Goal: Task Accomplishment & Management: Use online tool/utility

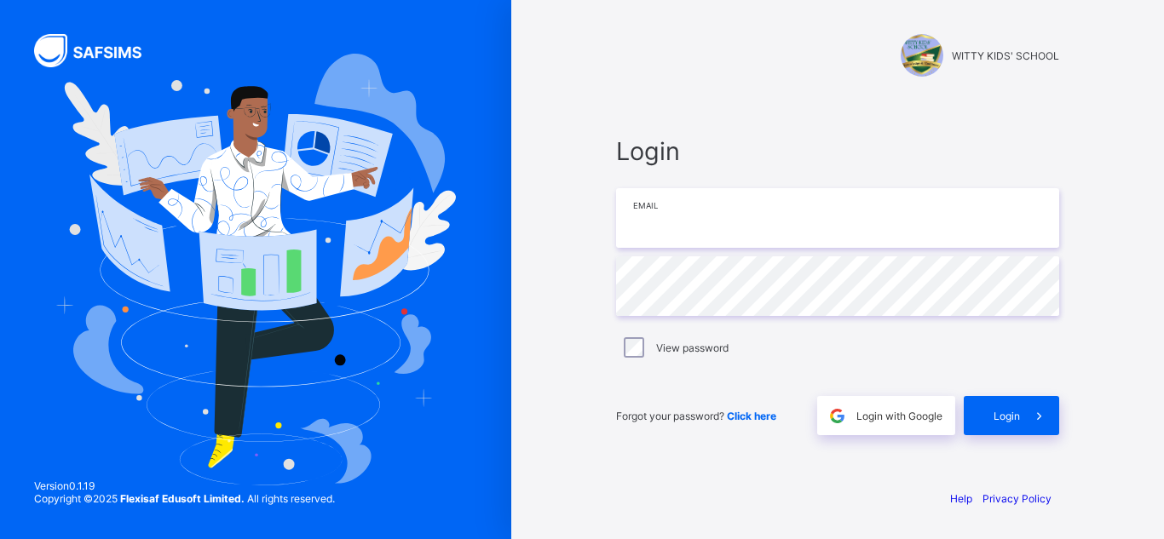
click at [689, 222] on input "email" at bounding box center [837, 218] width 443 height 60
type input "**********"
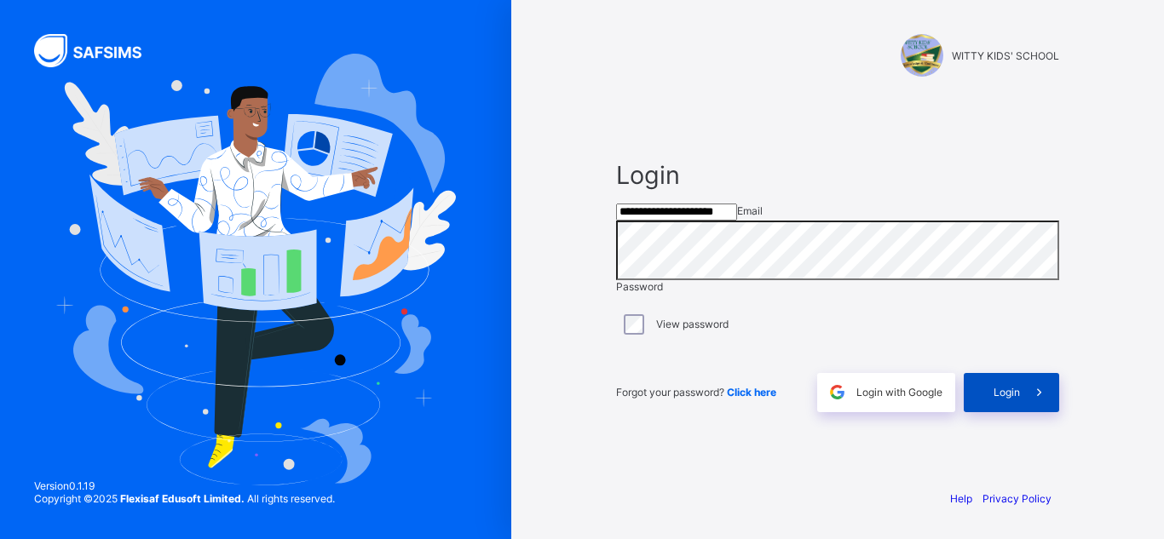
click at [1046, 401] on icon at bounding box center [1039, 392] width 18 height 16
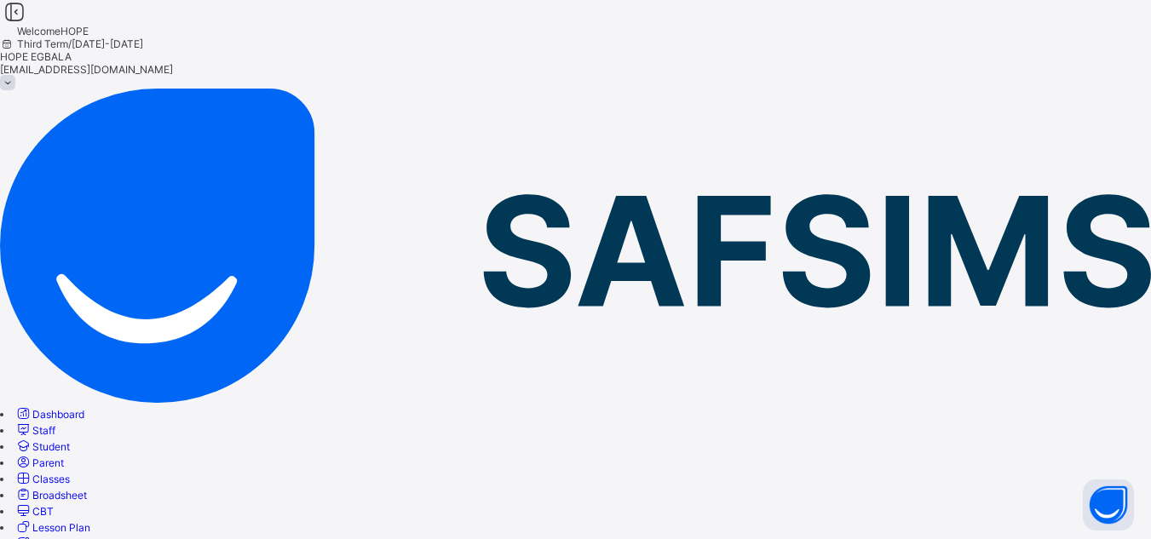
click at [70, 473] on span "Classes" at bounding box center [50, 479] width 37 height 13
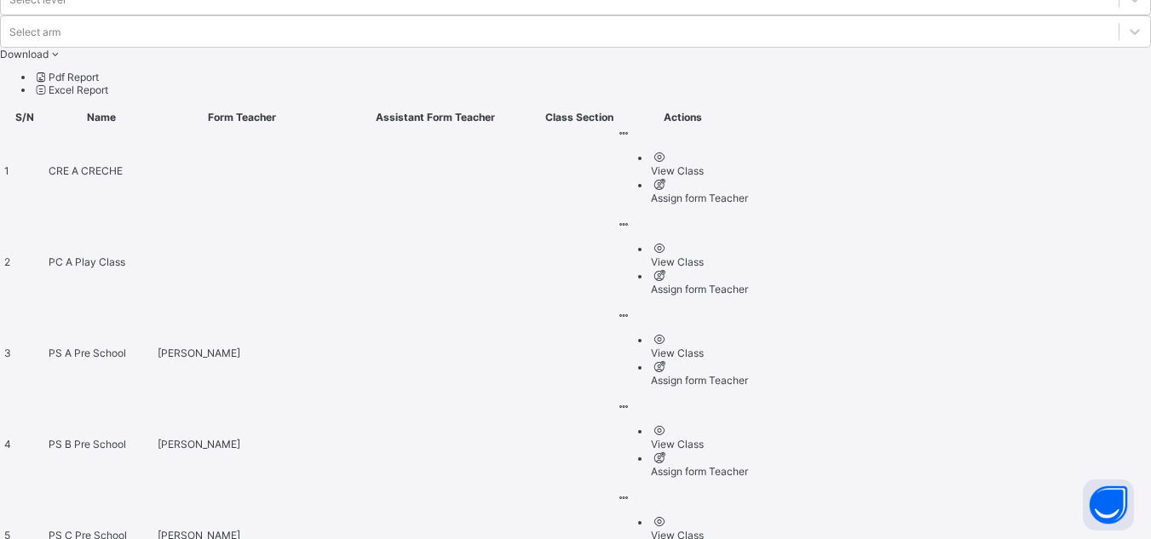
scroll to position [680, 0]
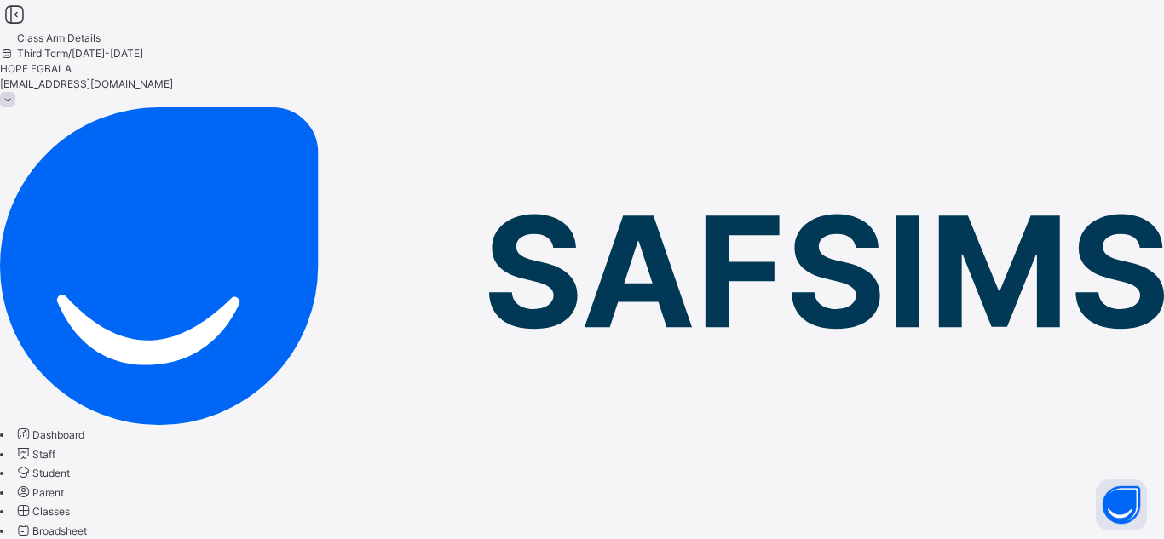
click at [87, 525] on span "Broadsheet" at bounding box center [59, 531] width 55 height 13
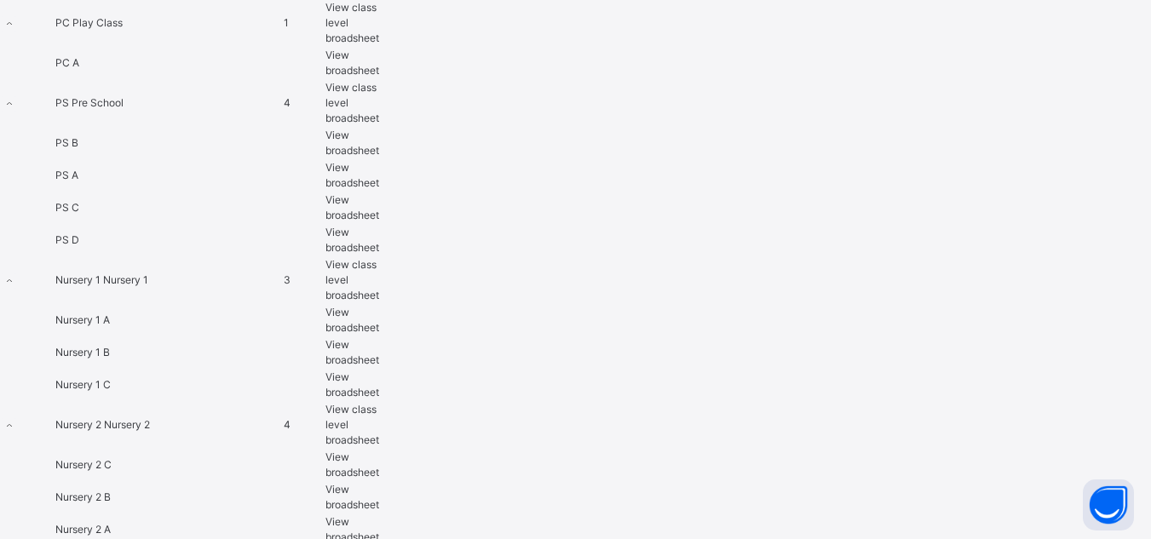
scroll to position [784, 0]
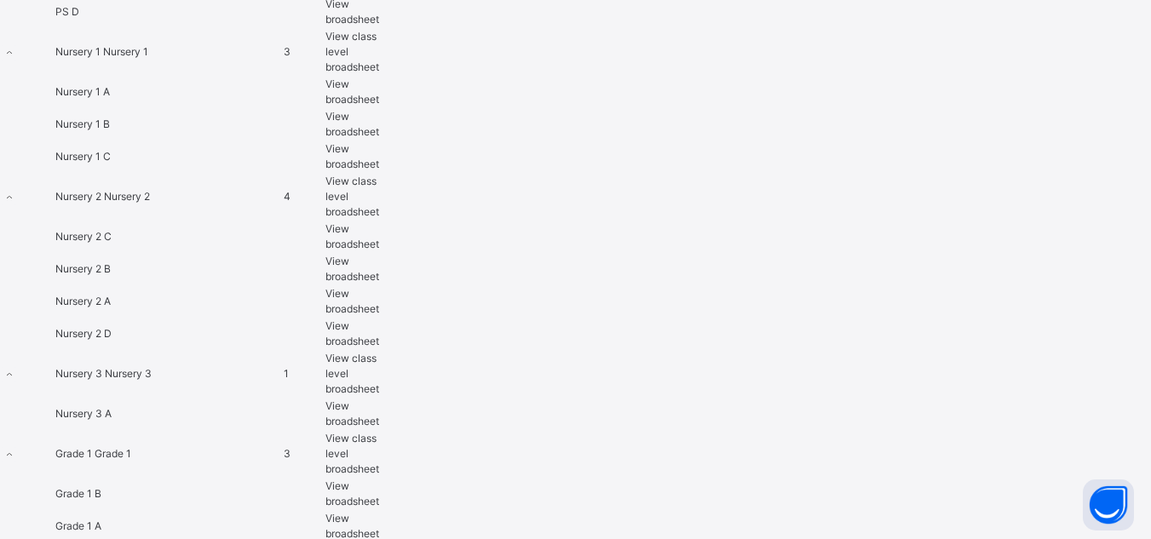
scroll to position [1023, 0]
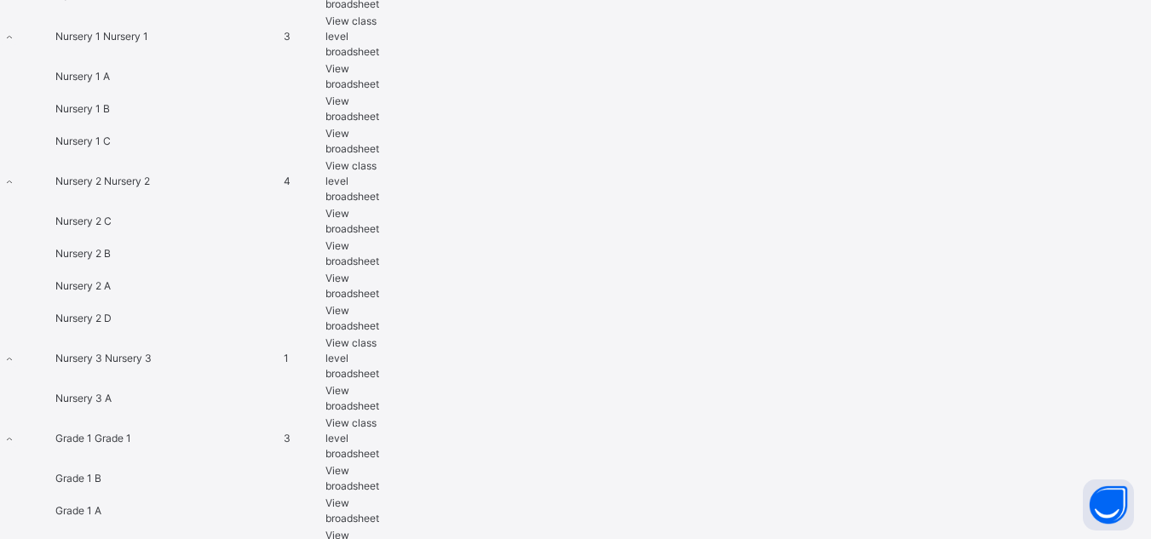
click at [379, 417] on span "View class level broadsheet" at bounding box center [353, 438] width 54 height 43
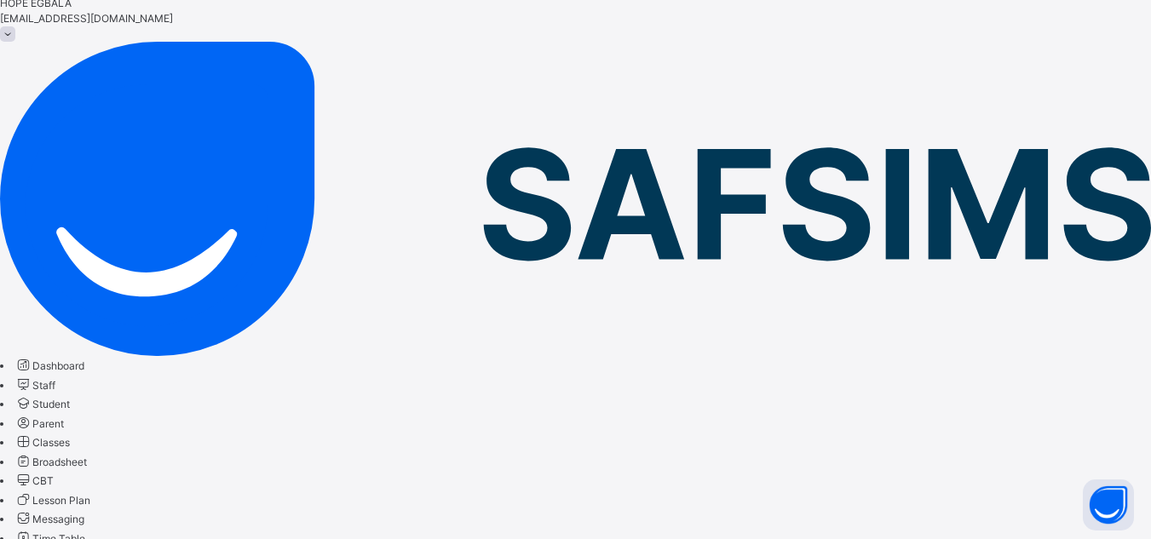
scroll to position [68, 0]
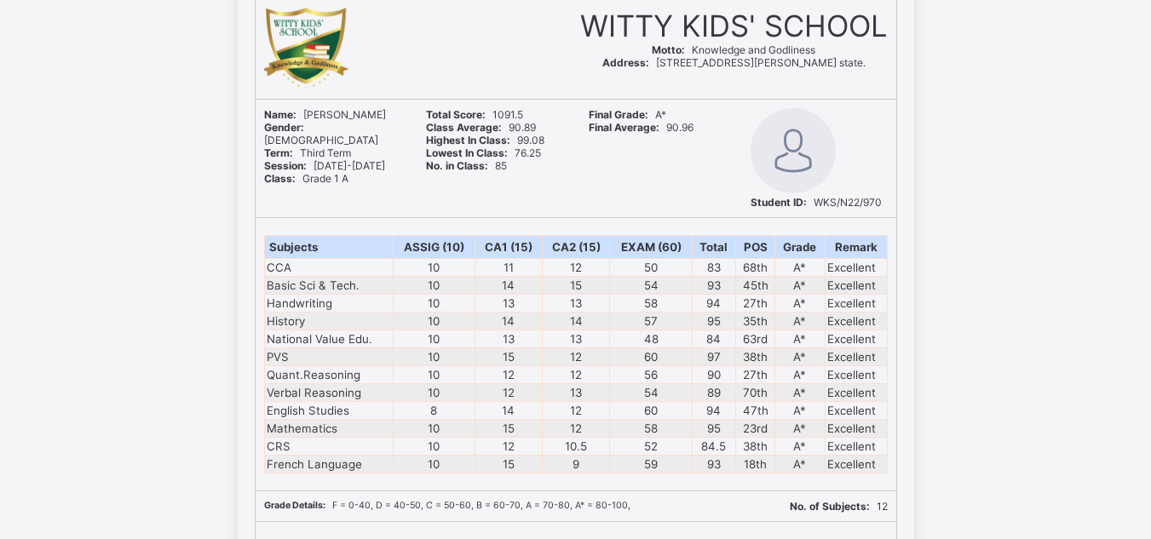
scroll to position [39678, 0]
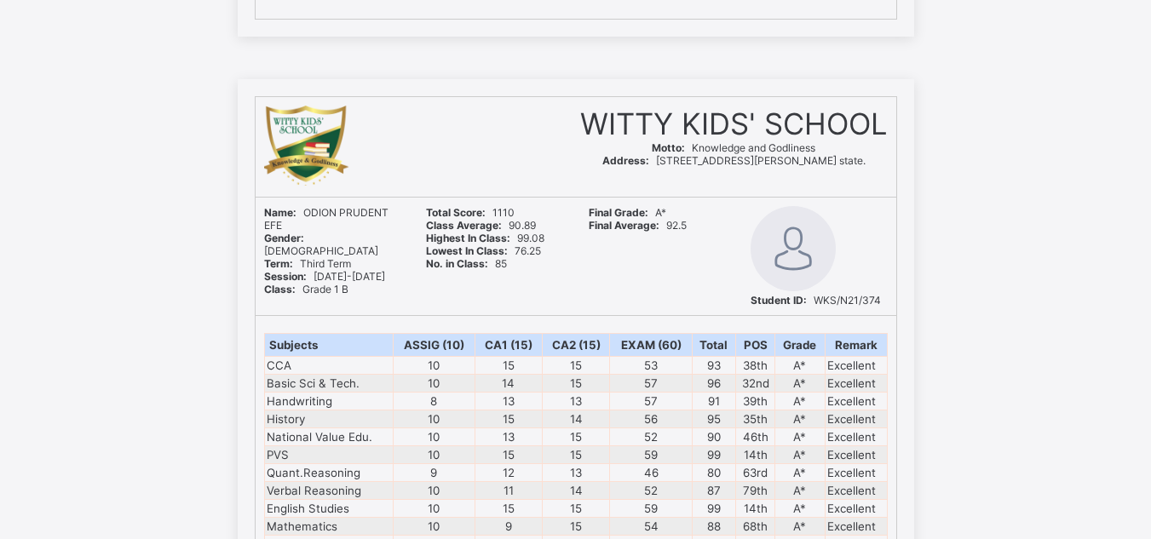
scroll to position [56381, 0]
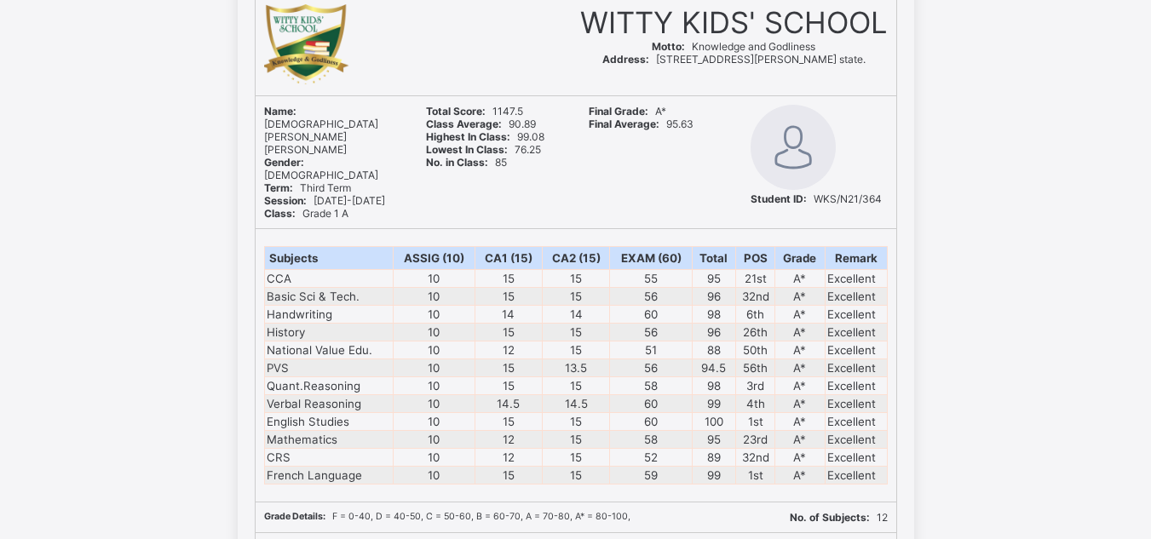
scroll to position [73288, 0]
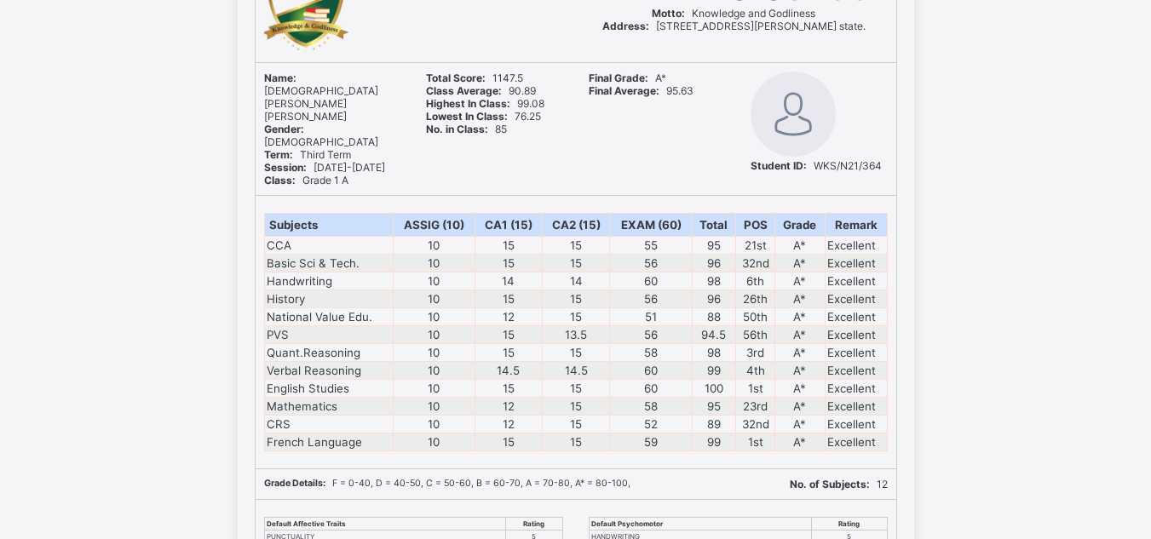
click at [1007, 179] on div "WITTY KIDS' SCHOOL Motto: Knowledge and Godliness Address: No. 18-20 Witty Kids…" at bounding box center [575, 418] width 1151 height 946
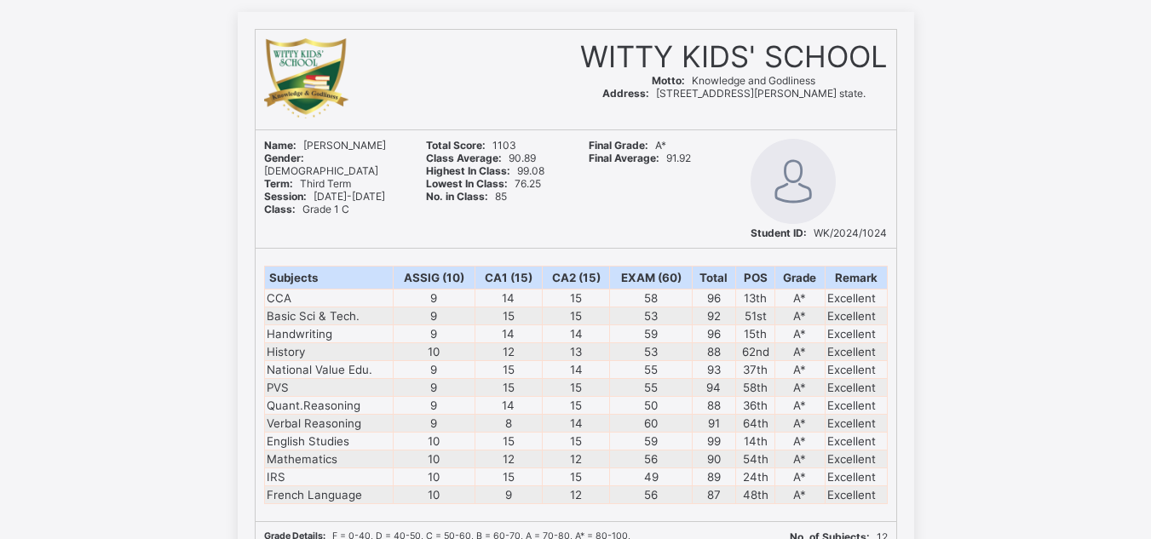
scroll to position [74311, 0]
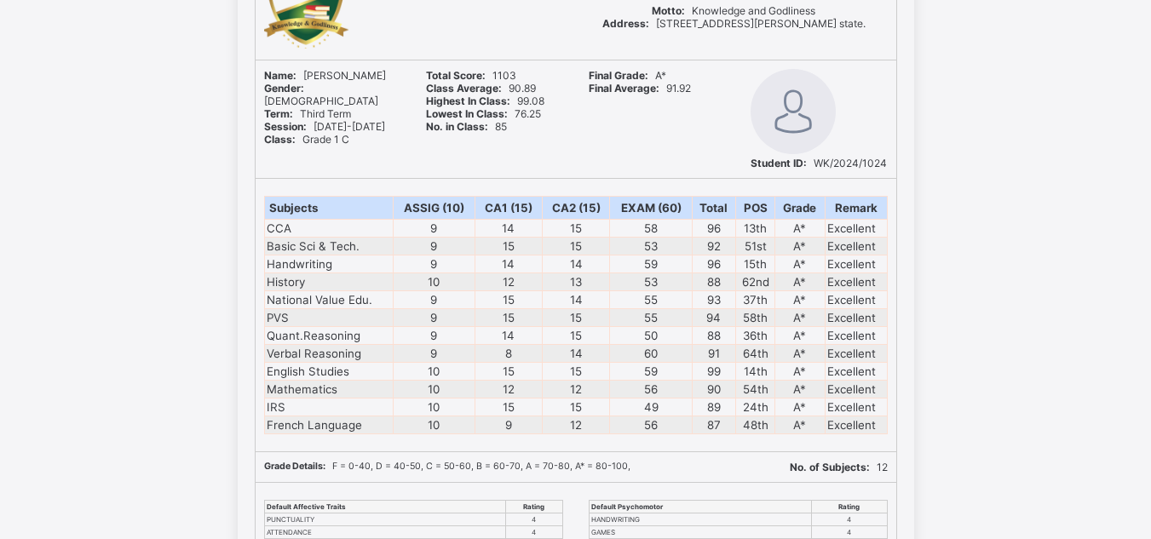
click at [1007, 179] on div "WITTY KIDS' SCHOOL Motto: Knowledge and Godliness Address: No. 18-20 Witty Kids…" at bounding box center [575, 415] width 1151 height 946
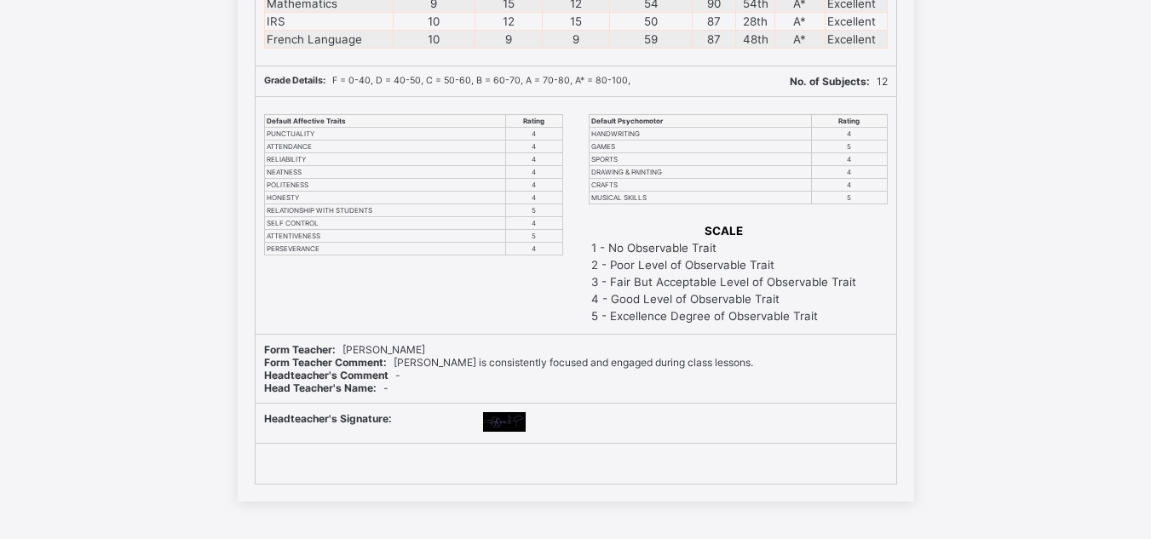
scroll to position [83599, 0]
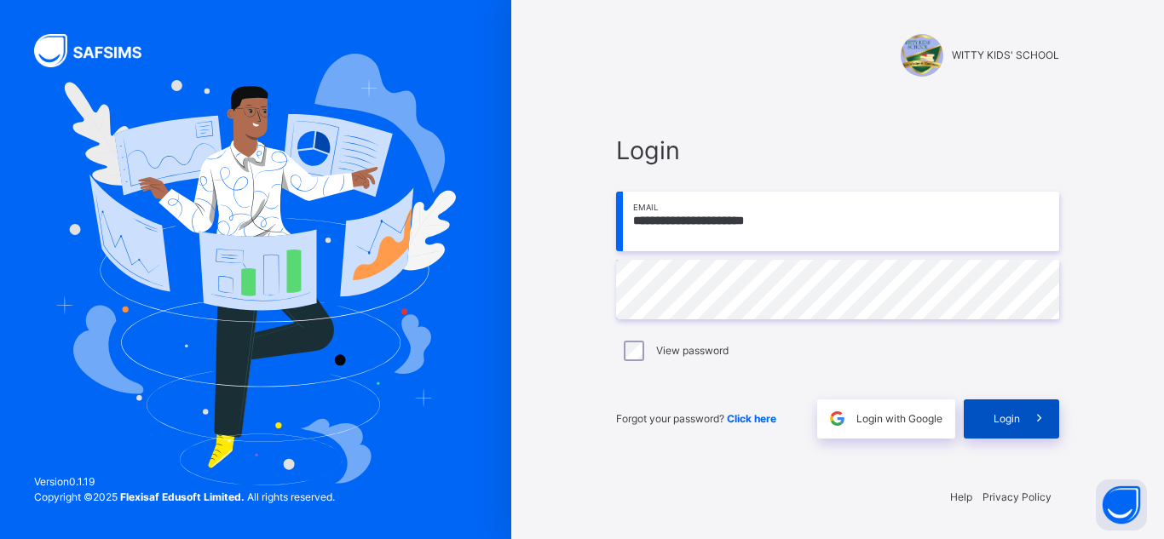
click at [1002, 409] on div "Login" at bounding box center [1011, 419] width 95 height 39
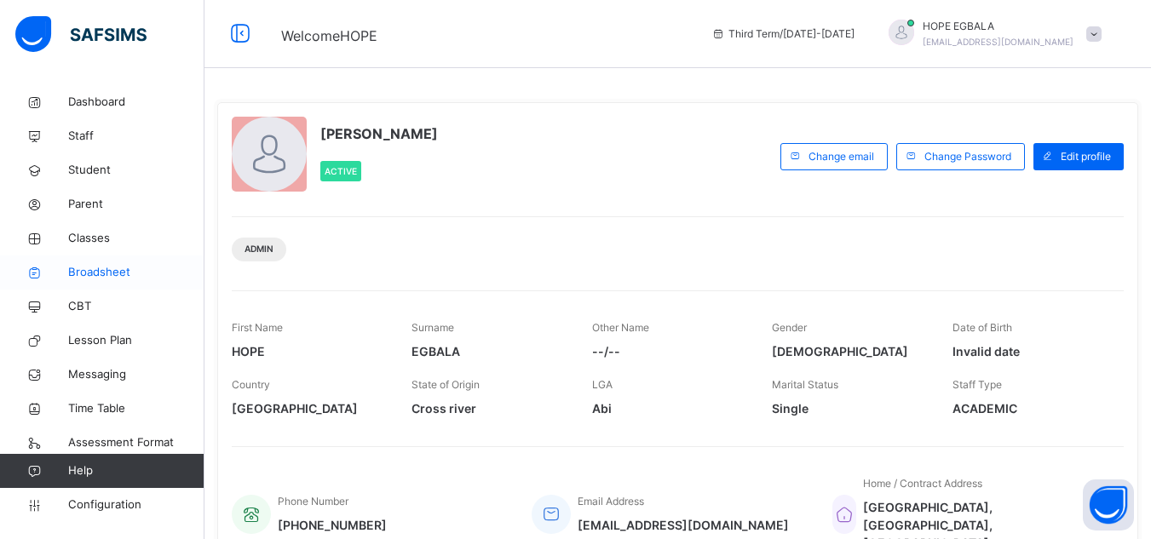
click at [100, 284] on link "Broadsheet" at bounding box center [102, 273] width 205 height 34
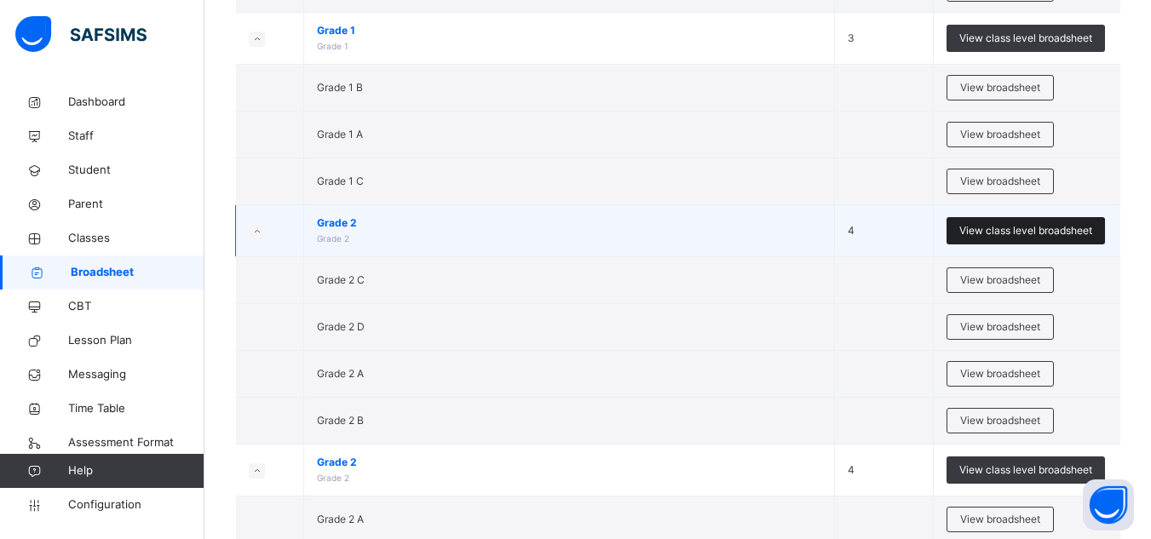
scroll to position [1181, 0]
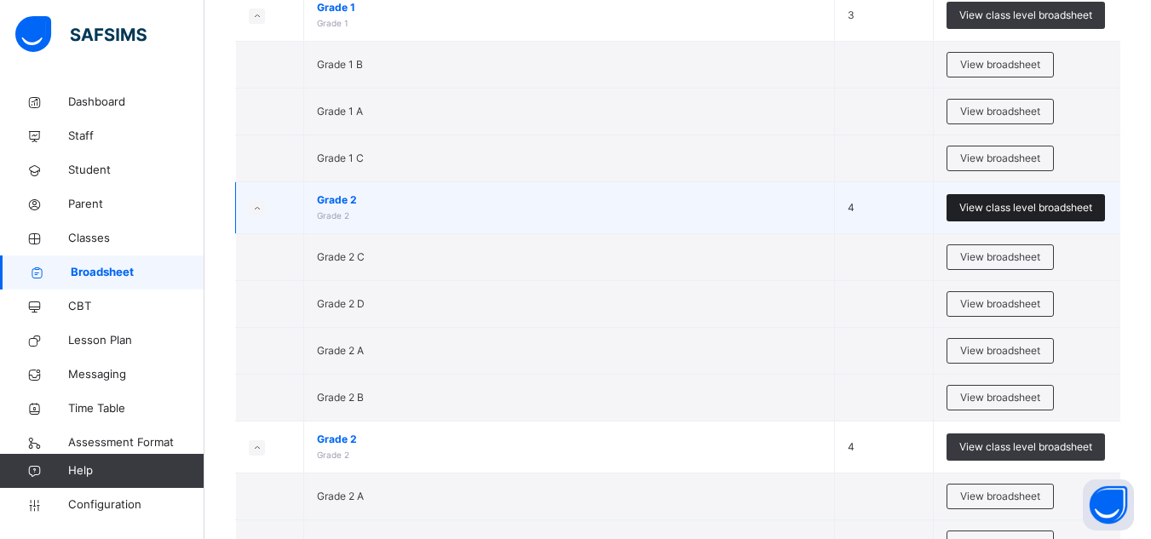
click at [1048, 204] on span "View class level broadsheet" at bounding box center [1026, 207] width 133 height 15
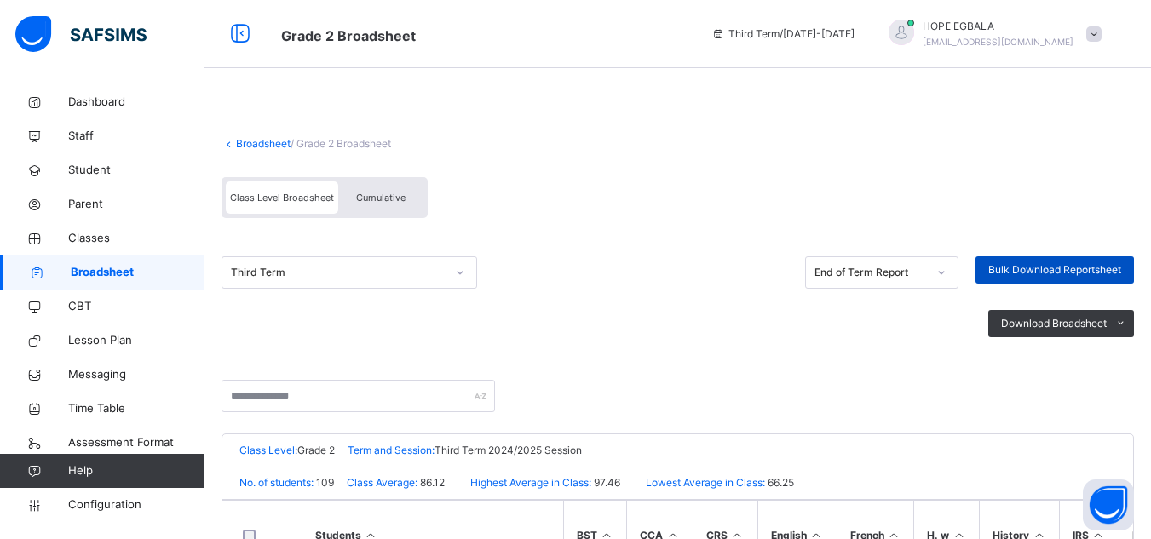
click at [1035, 259] on div "Bulk Download Reportsheet" at bounding box center [1055, 270] width 159 height 27
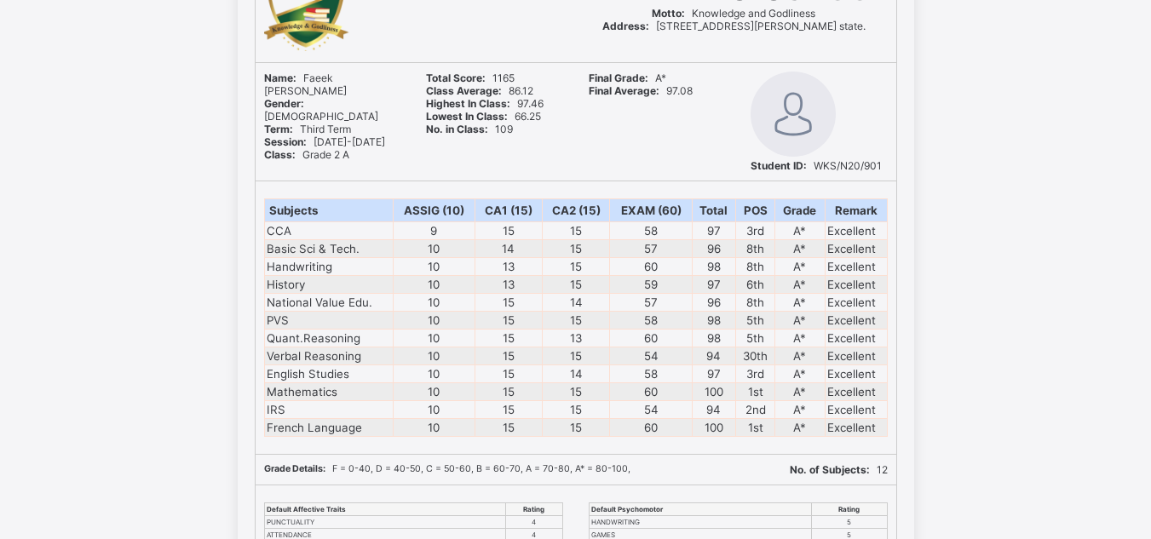
scroll to position [1159, 0]
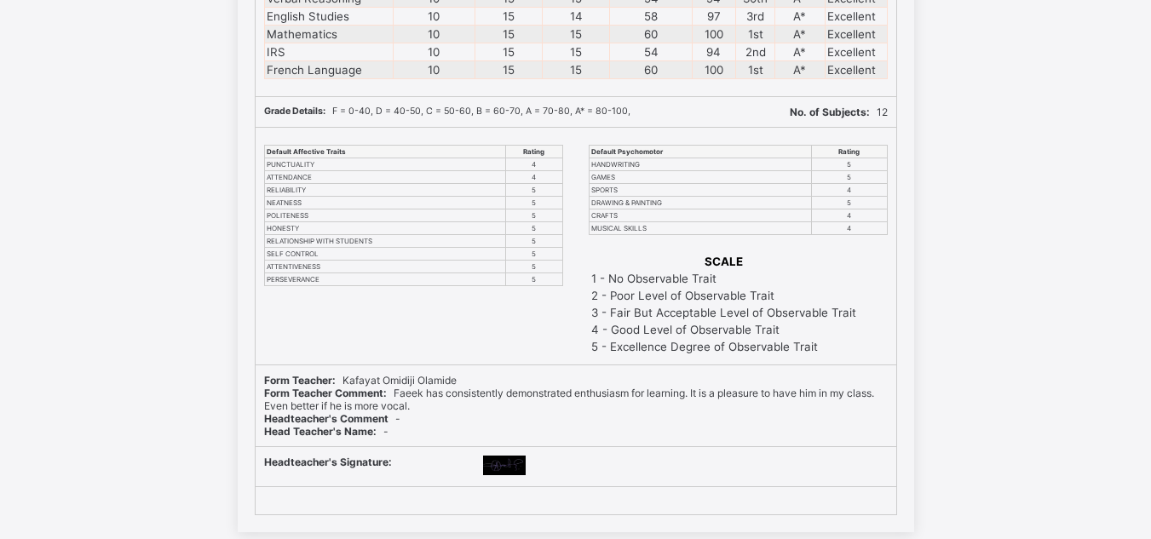
click at [1035, 259] on div "WITTY KIDS' SCHOOL Motto: Knowledge and Godliness Address: No. 18-20 Witty Kids…" at bounding box center [575, 60] width 1151 height 946
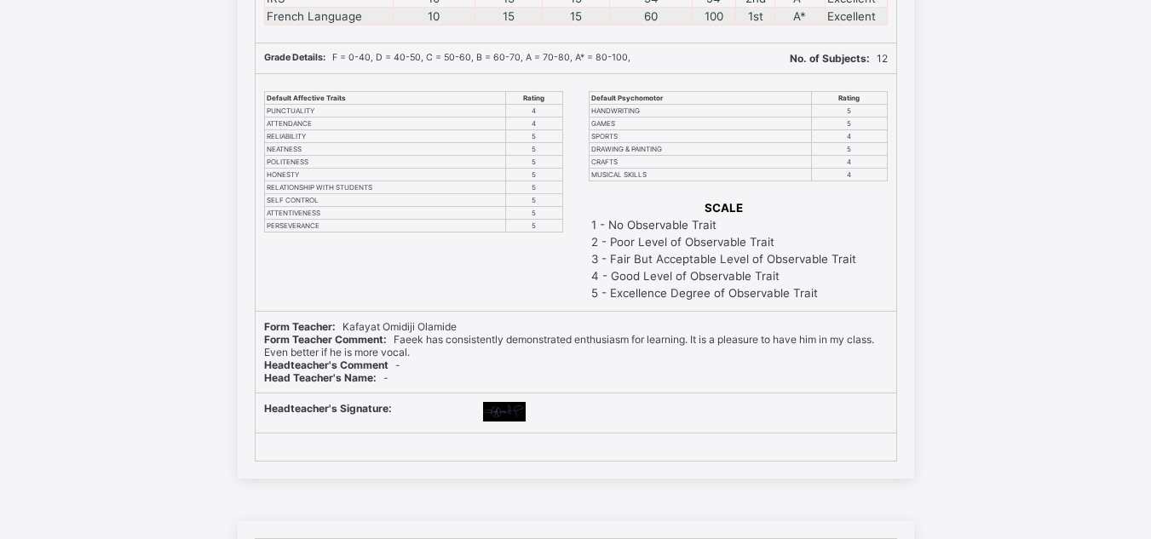
click at [1035, 259] on div "WITTY KIDS' SCHOOL Motto: Knowledge and Godliness Address: No. 18-20 Witty Kids…" at bounding box center [575, 6] width 1151 height 946
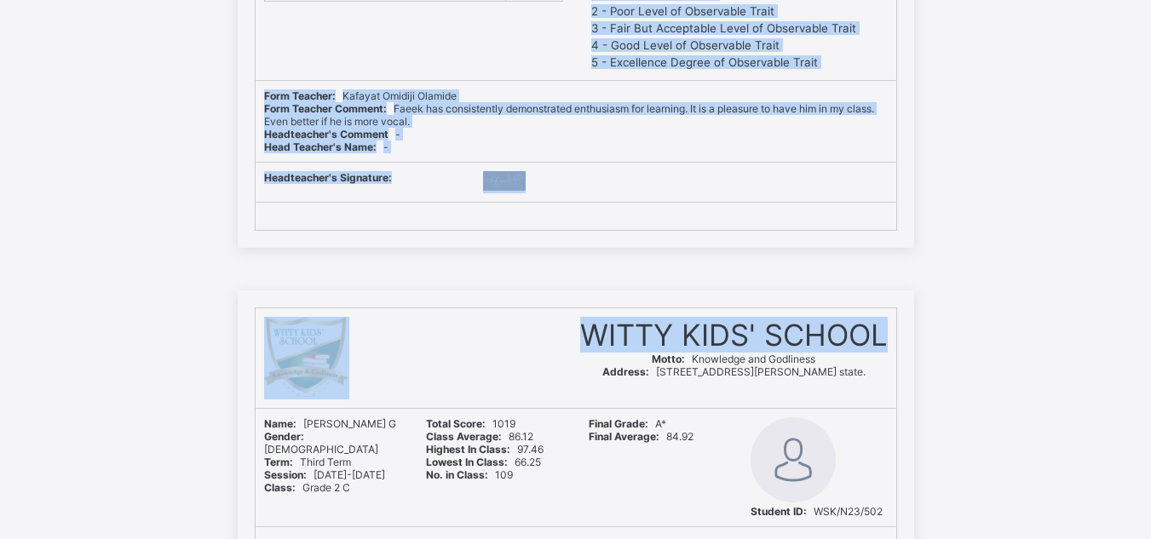
drag, startPoint x: 0, startPoint y: 0, endPoint x: 1044, endPoint y: 266, distance: 1077.3
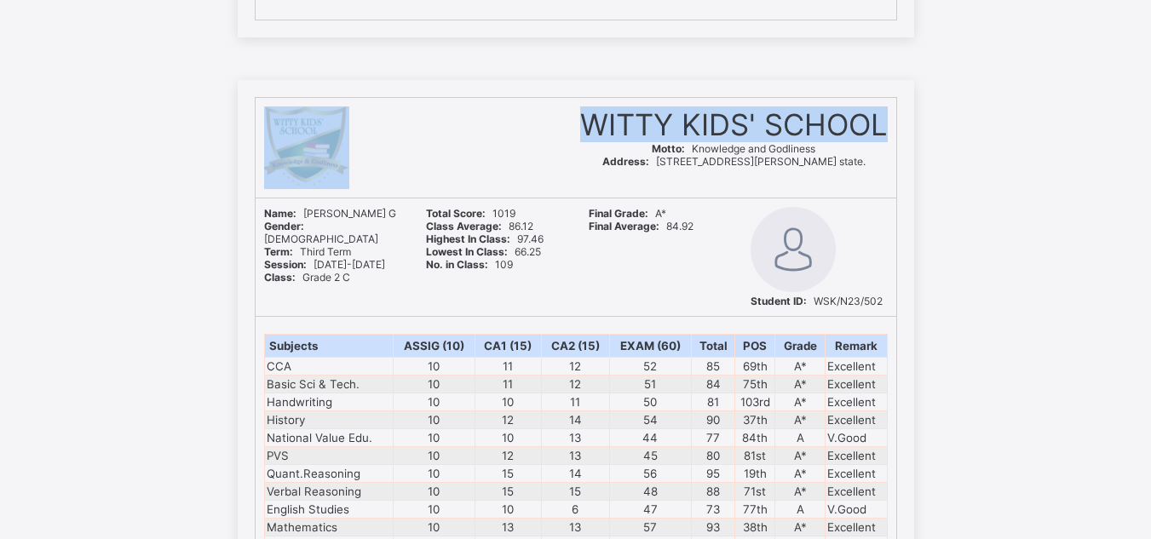
scroll to position [2011, 0]
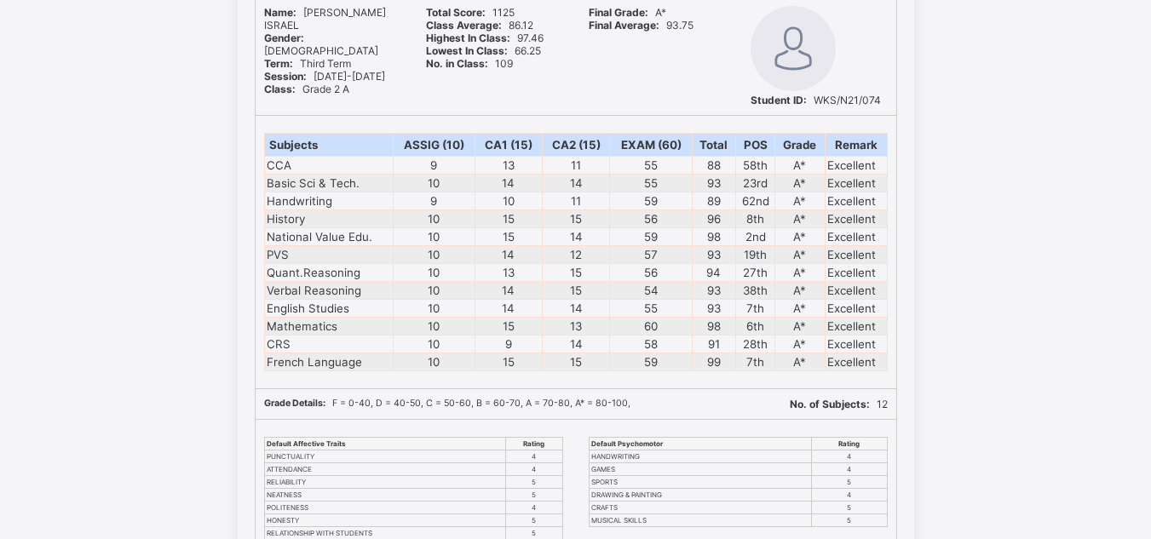
scroll to position [78333, 0]
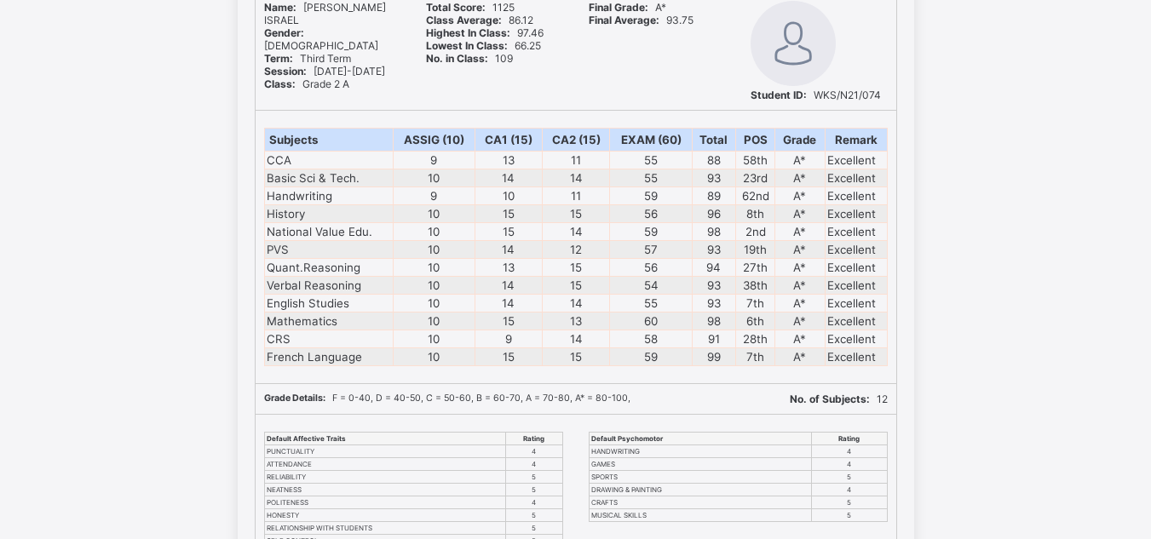
click at [1094, 146] on div "WITTY KIDS' SCHOOL Motto: Knowledge and Godliness Address: No. 18-20 Witty Kids…" at bounding box center [575, 347] width 1151 height 946
click at [849, 153] on td "Excellent" at bounding box center [856, 160] width 62 height 18
click at [853, 167] on td "Excellent" at bounding box center [856, 160] width 62 height 18
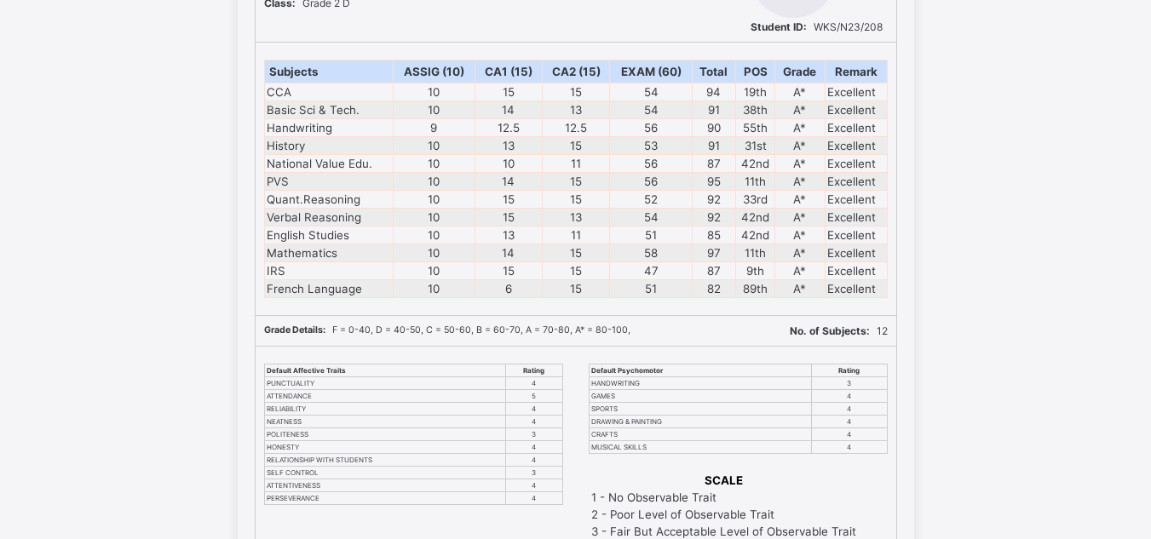
scroll to position [73425, 0]
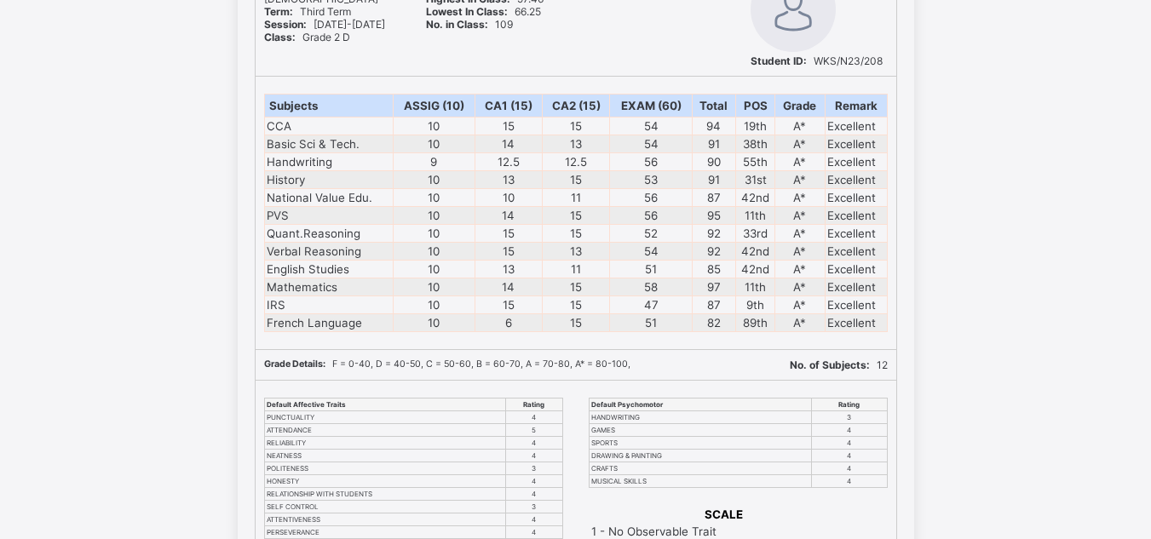
click at [1052, 84] on div "WITTY KIDS' SCHOOL Motto: Knowledge and Godliness Address: No. 18-20 Witty Kids…" at bounding box center [575, 313] width 1151 height 946
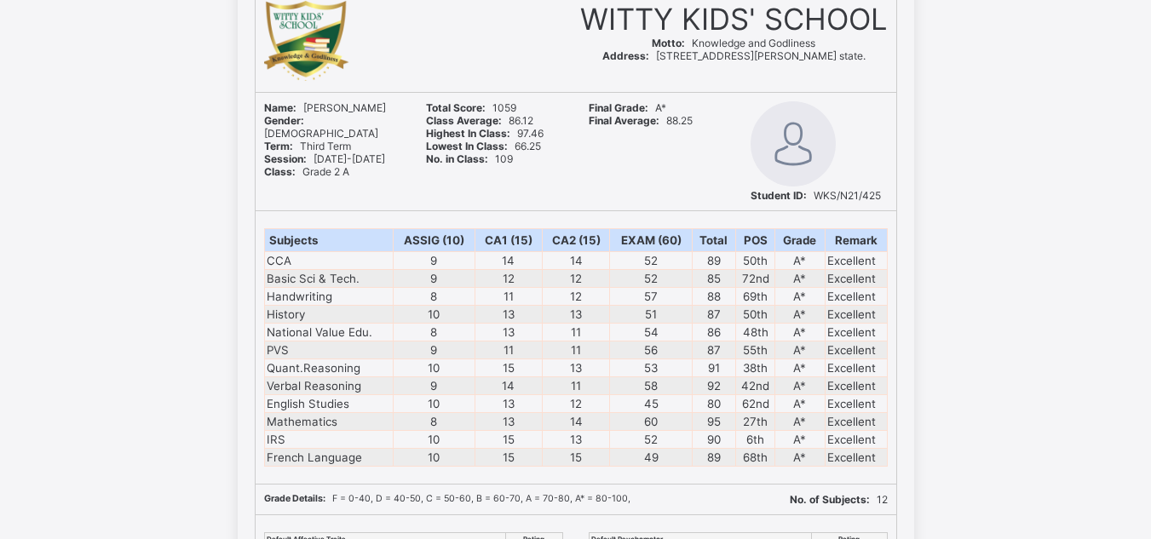
scroll to position [76254, 0]
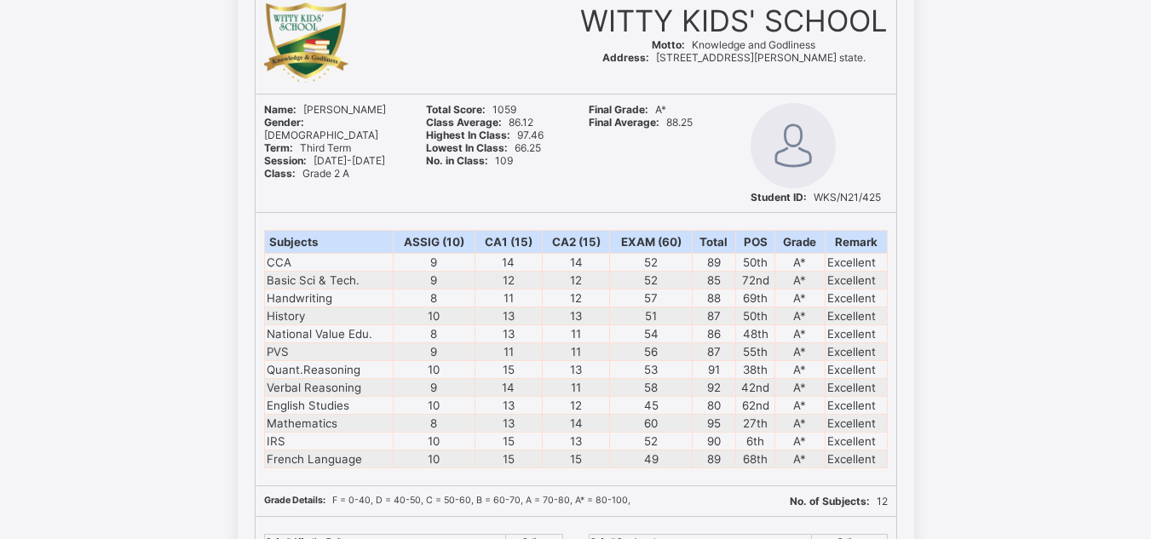
click at [1109, 23] on div "WITTY KIDS' SCHOOL Motto: Knowledge and Godliness Address: No. 18-20 Witty Kids…" at bounding box center [575, 449] width 1151 height 946
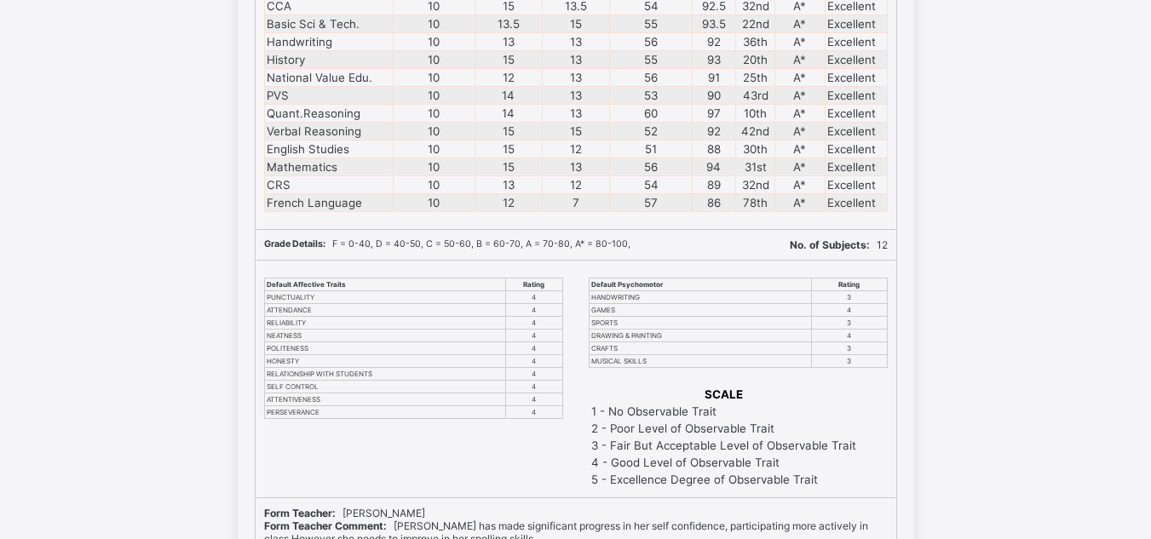
scroll to position [106949, 0]
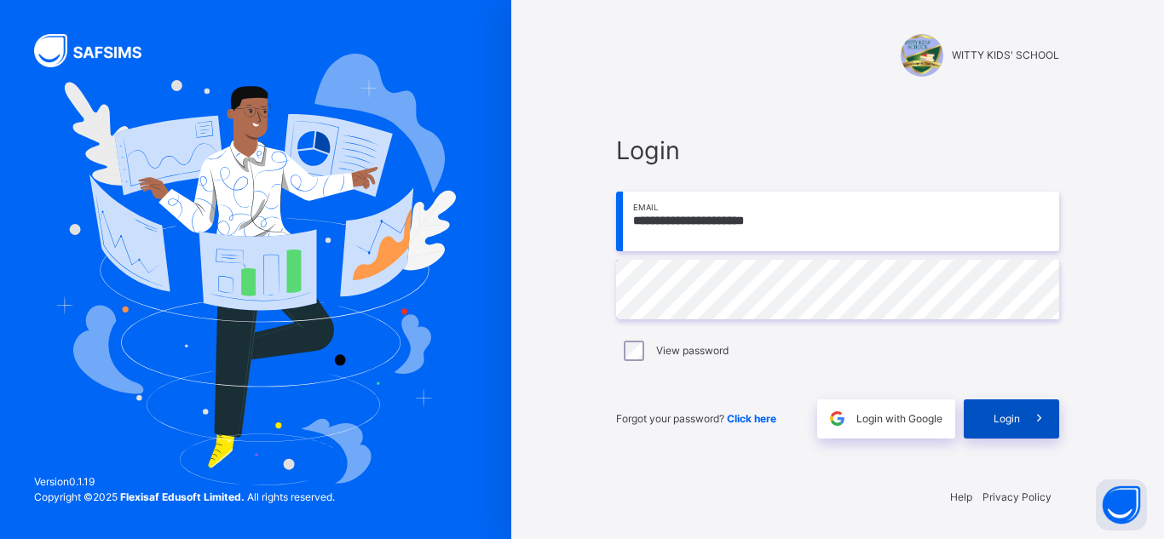
click at [1025, 431] on span at bounding box center [1039, 419] width 39 height 39
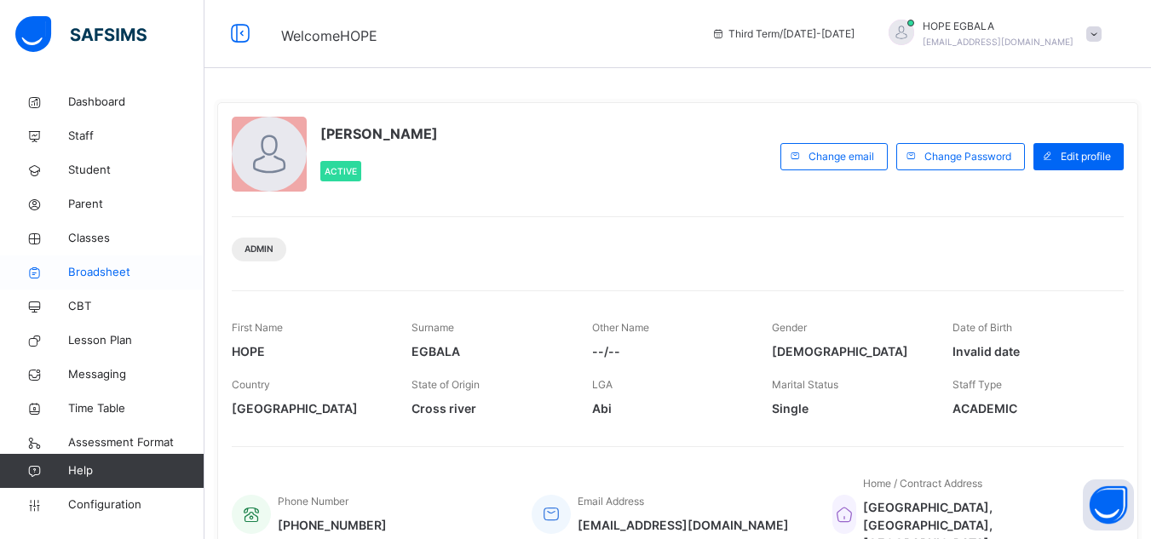
click at [80, 281] on link "Broadsheet" at bounding box center [102, 273] width 205 height 34
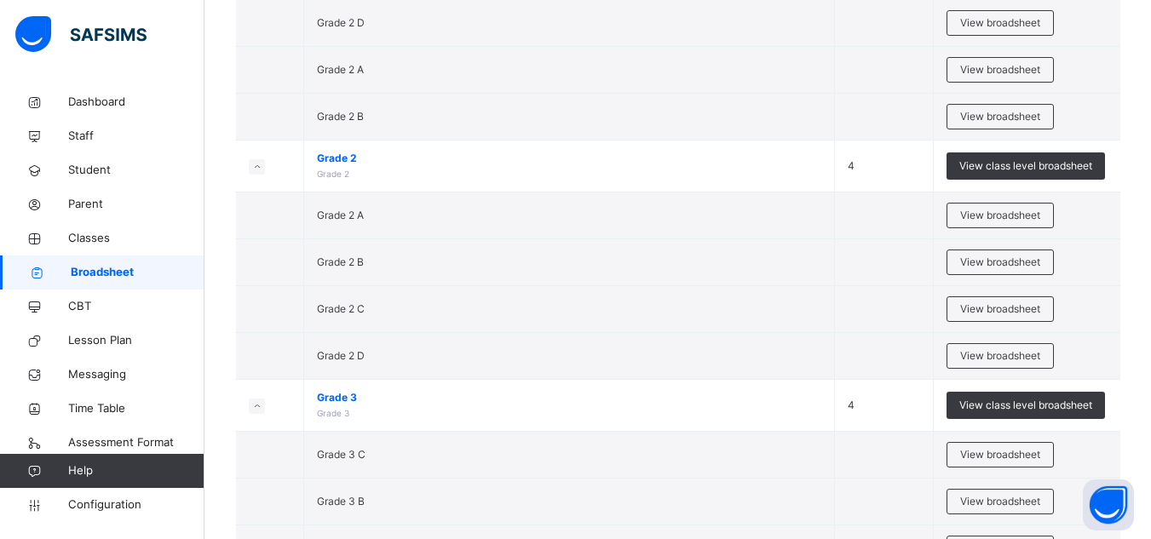
scroll to position [1466, 0]
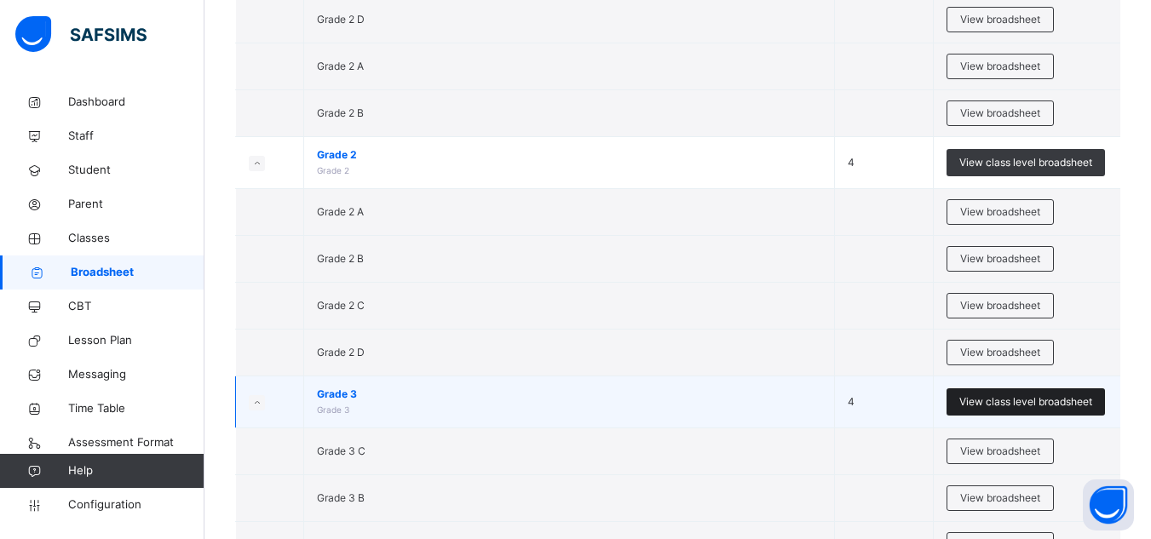
click at [1004, 402] on span "View class level broadsheet" at bounding box center [1026, 402] width 133 height 15
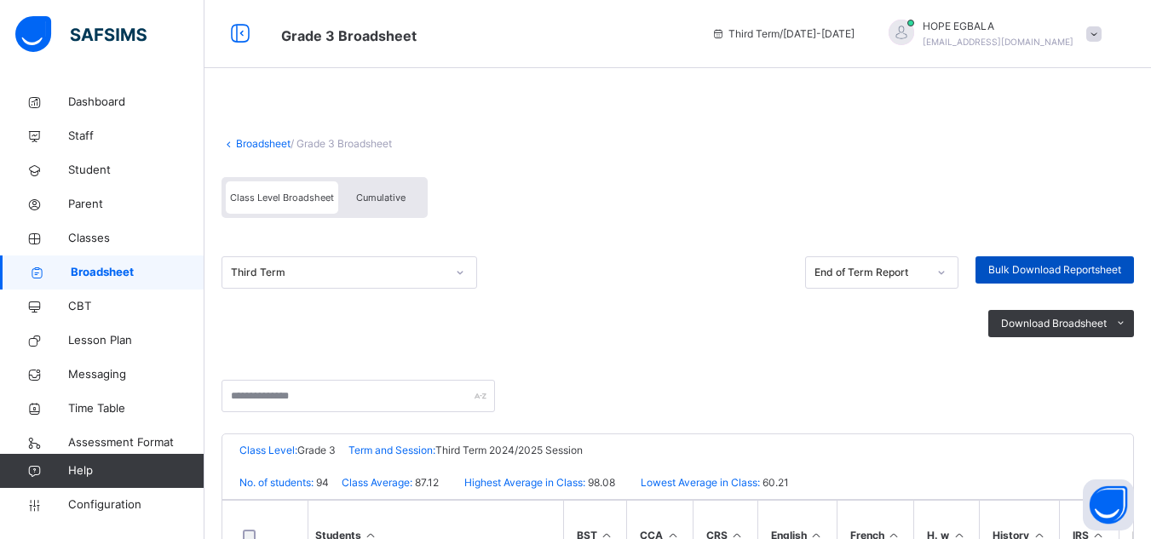
click at [1048, 274] on span "Bulk Download Reportsheet" at bounding box center [1055, 269] width 133 height 15
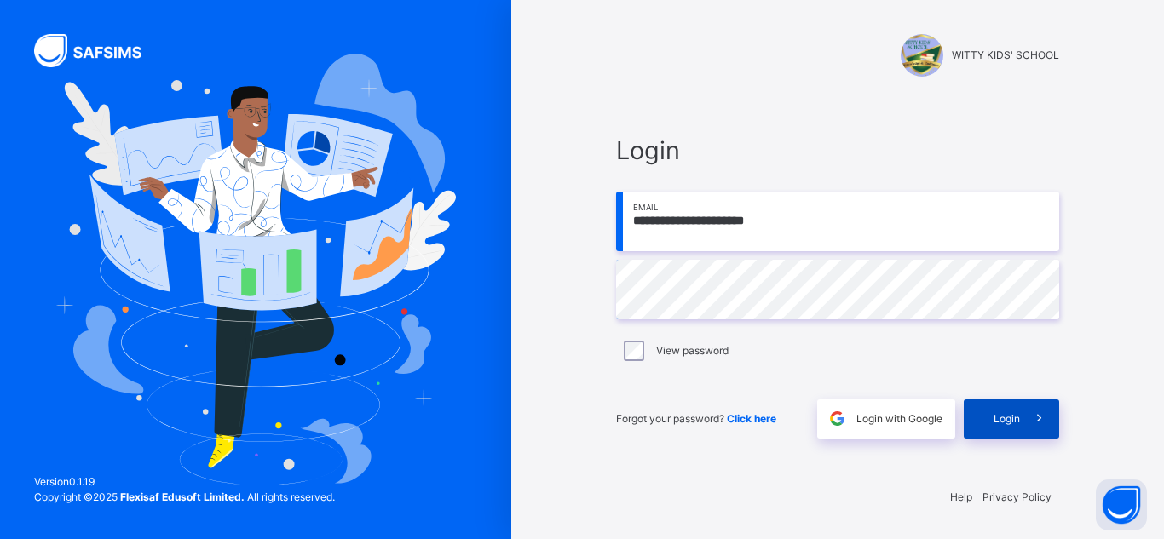
click at [1007, 418] on span "Login" at bounding box center [1007, 419] width 26 height 15
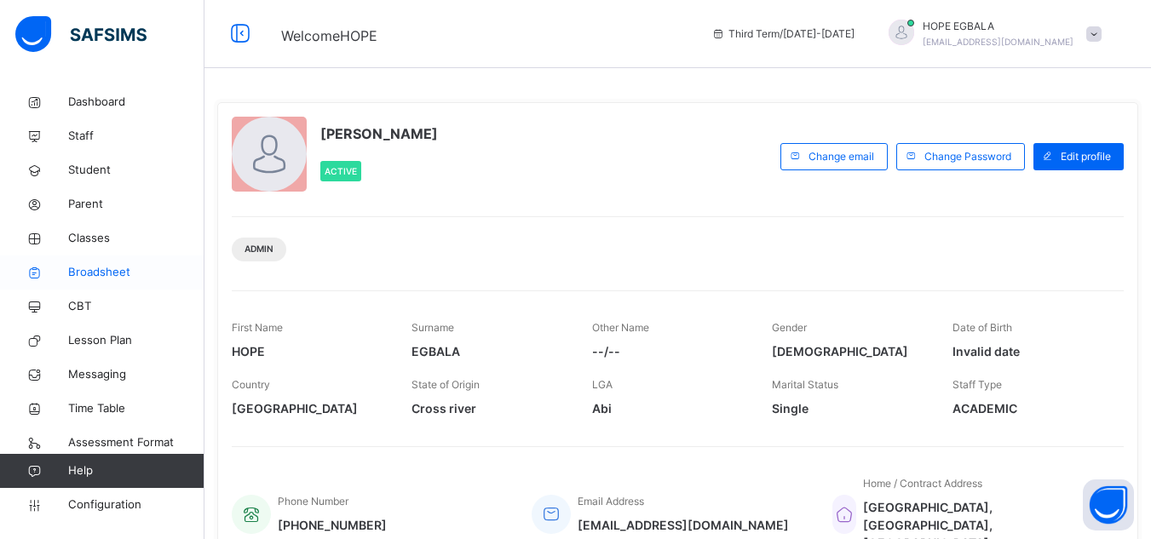
click at [80, 263] on link "Broadsheet" at bounding box center [102, 273] width 205 height 34
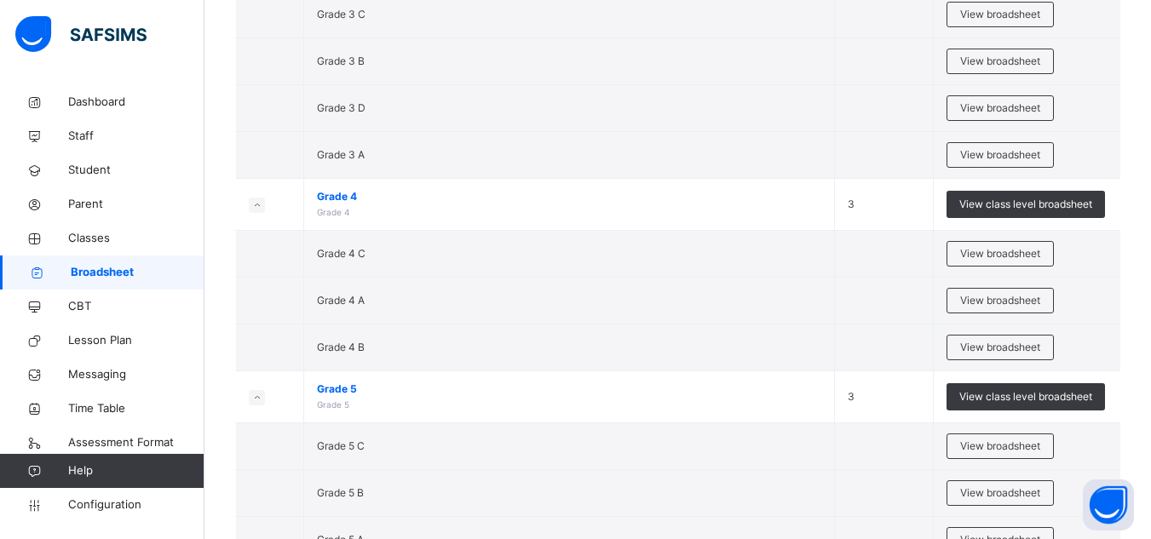
scroll to position [1937, 0]
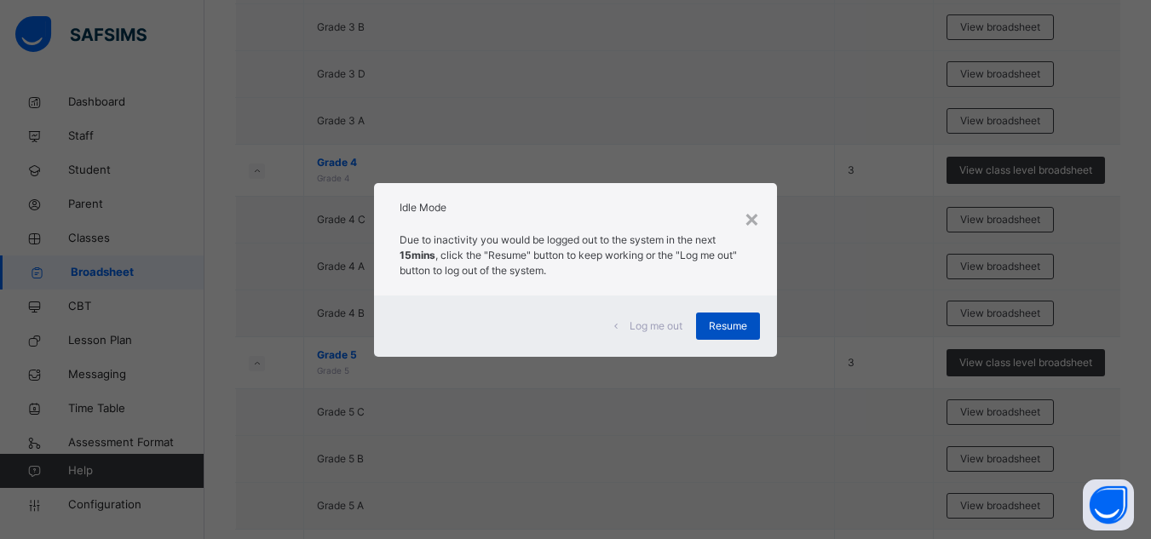
click at [726, 327] on span "Resume" at bounding box center [728, 326] width 38 height 15
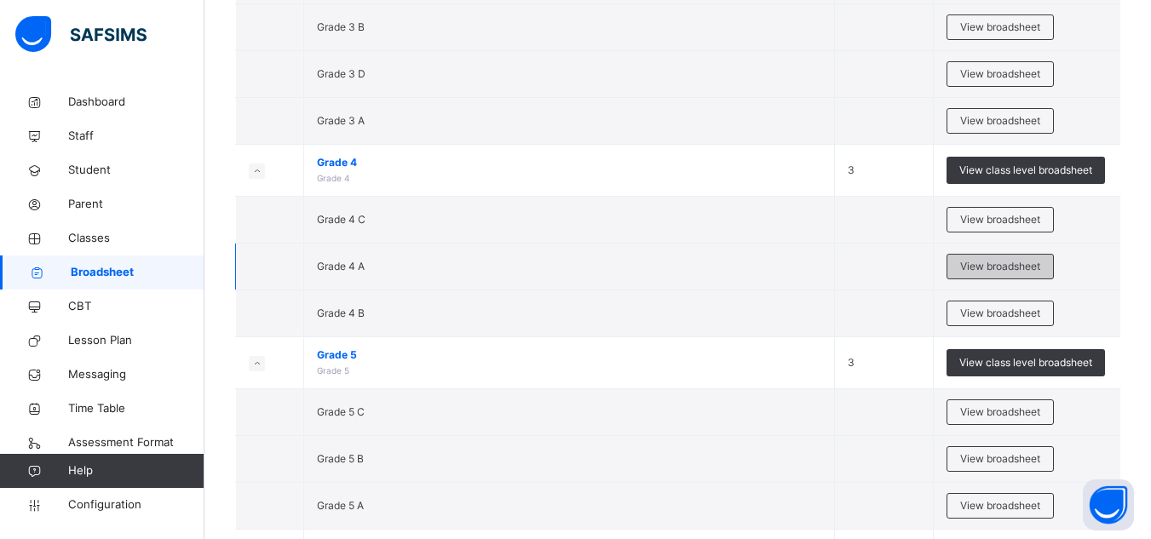
click at [1001, 262] on span "View broadsheet" at bounding box center [1000, 266] width 80 height 15
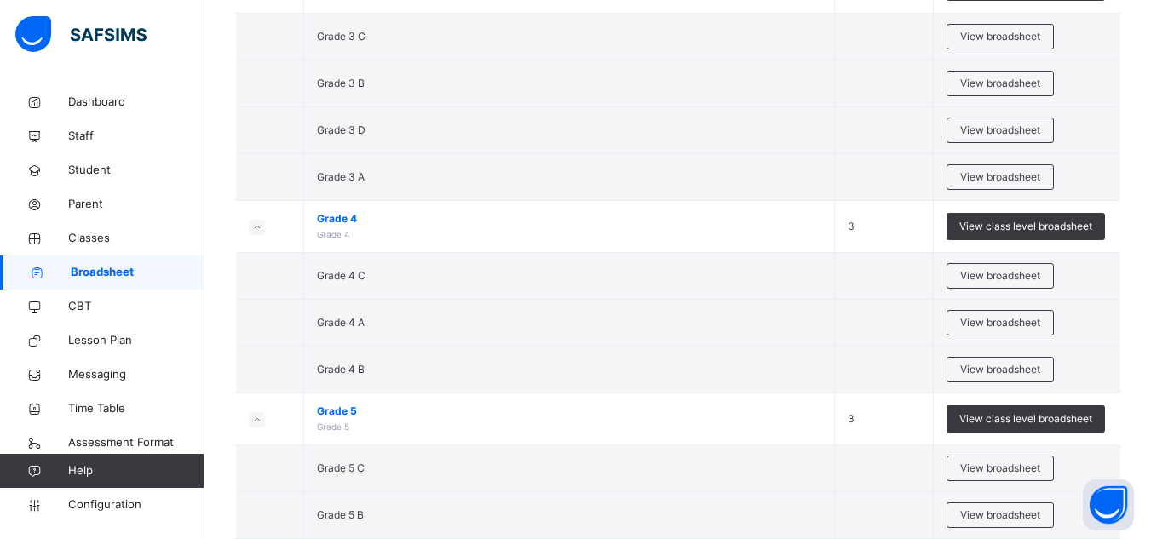
scroll to position [2011, 0]
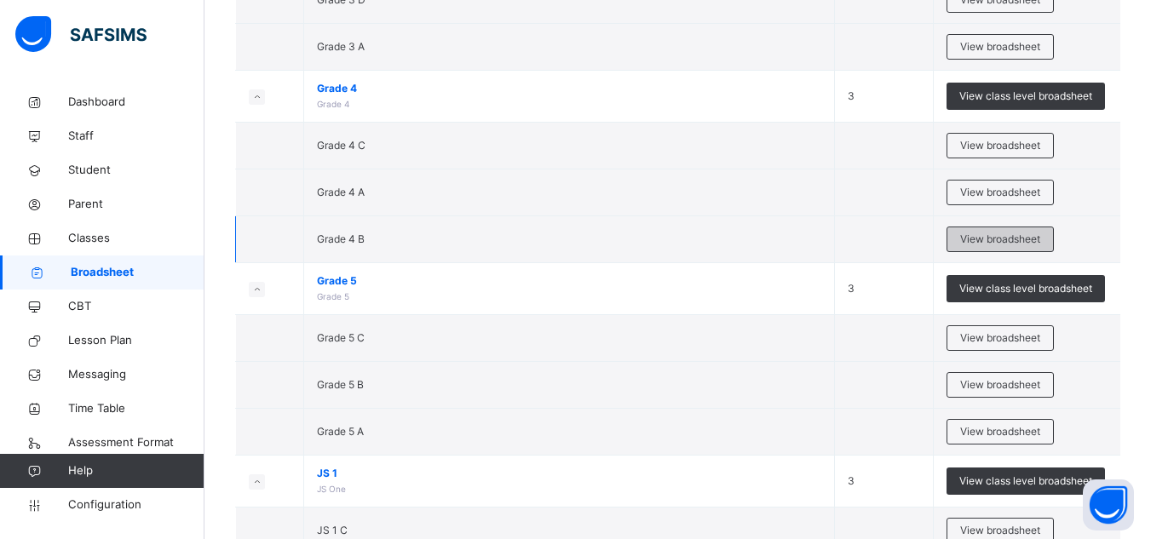
click at [974, 241] on span "View broadsheet" at bounding box center [1000, 239] width 80 height 15
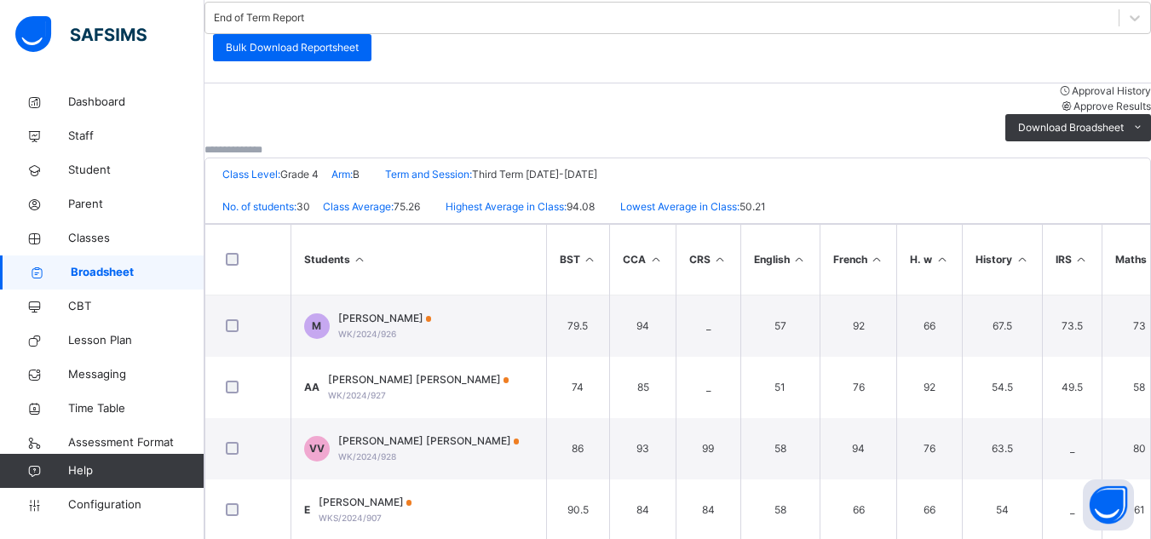
scroll to position [267, 0]
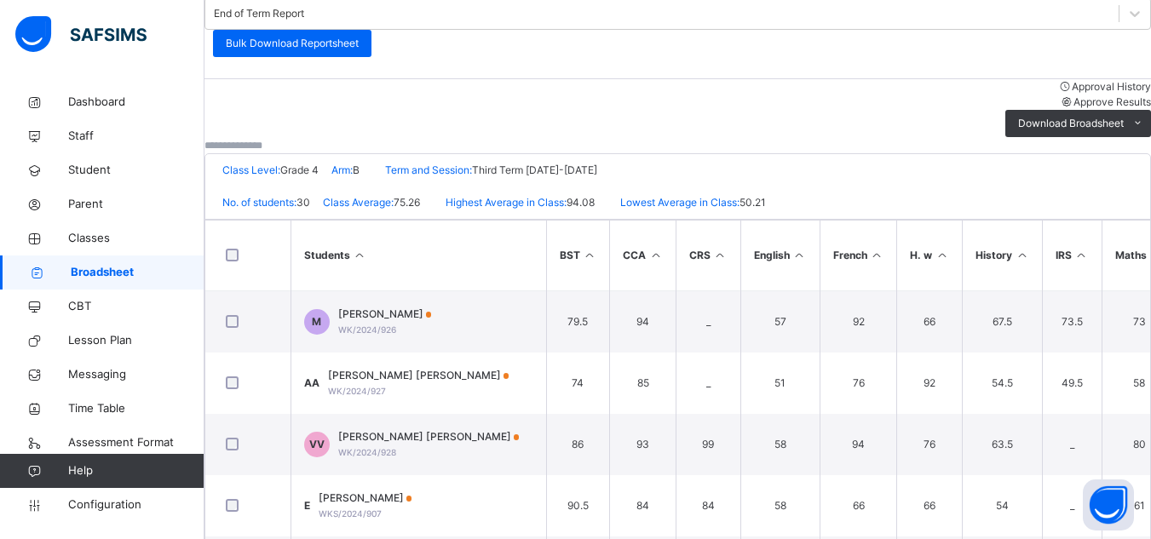
click at [307, 138] on input "text" at bounding box center [256, 145] width 102 height 15
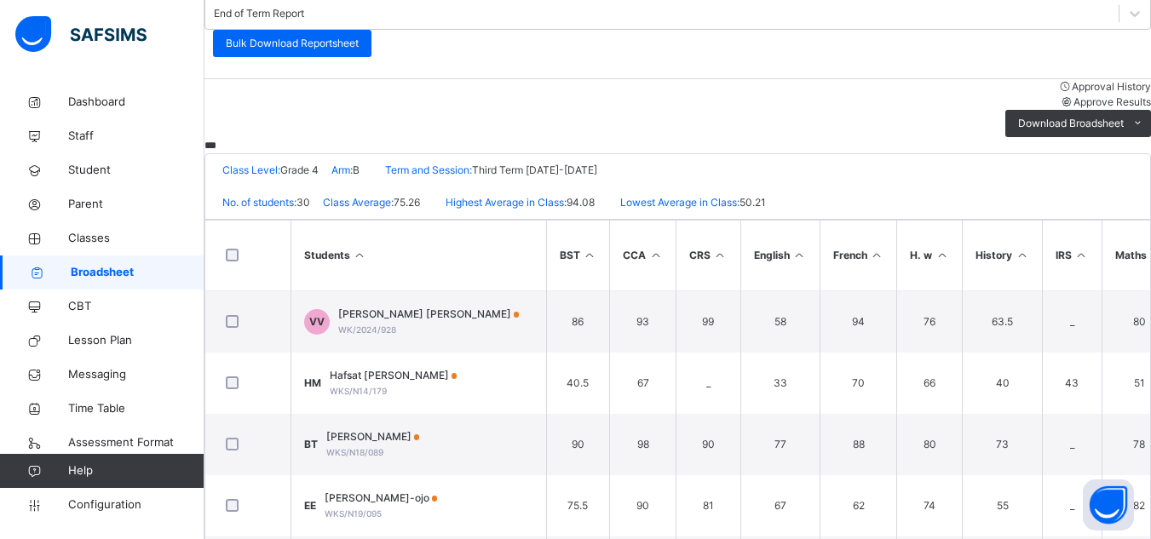
scroll to position [107, 0]
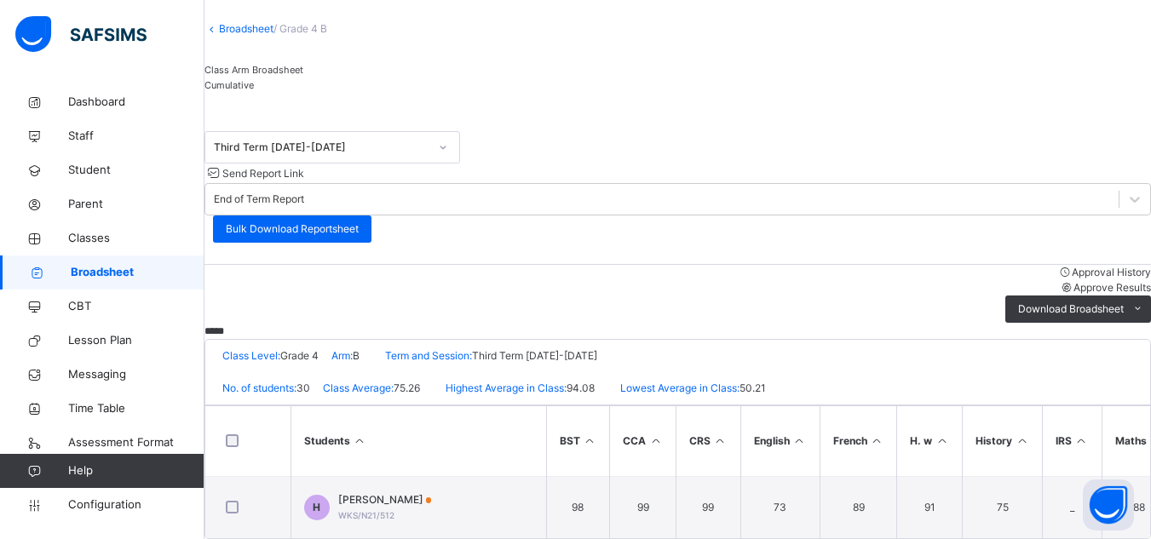
type input "*****"
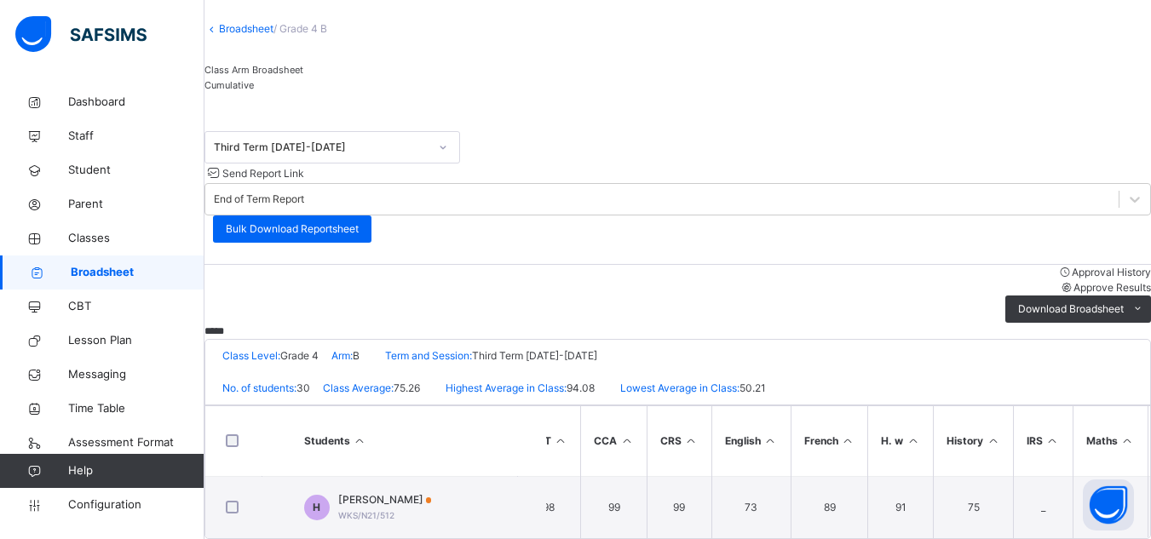
scroll to position [0, 0]
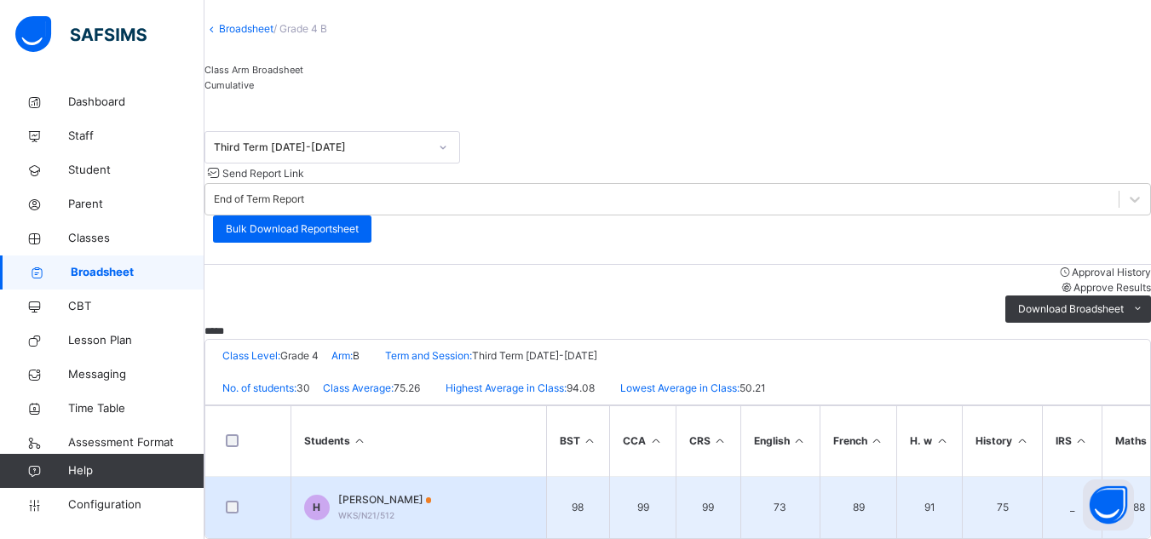
click at [365, 493] on span "[PERSON_NAME]" at bounding box center [385, 500] width 94 height 15
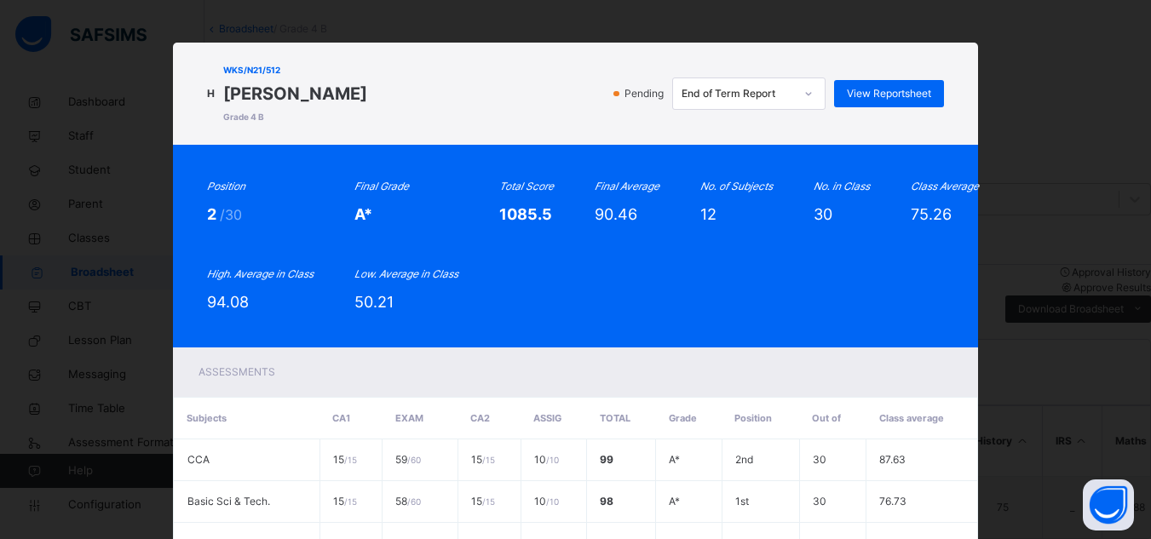
click at [1113, 138] on div "H WKS/N21/512 Hannah Titus Grade 4 B Pending End of Term Report View Reportshee…" at bounding box center [575, 269] width 1151 height 539
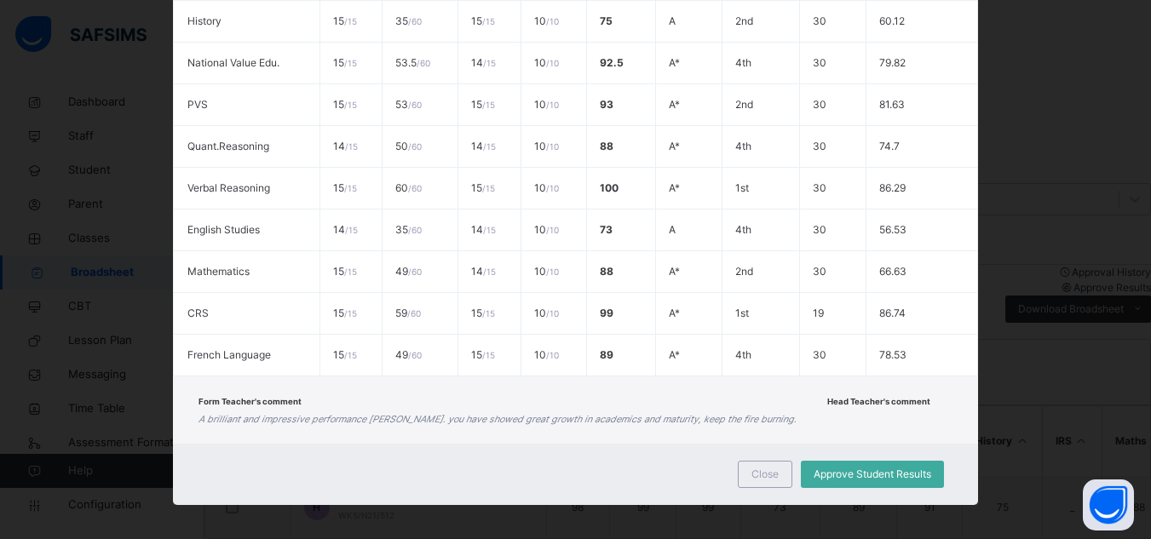
scroll to position [573, 0]
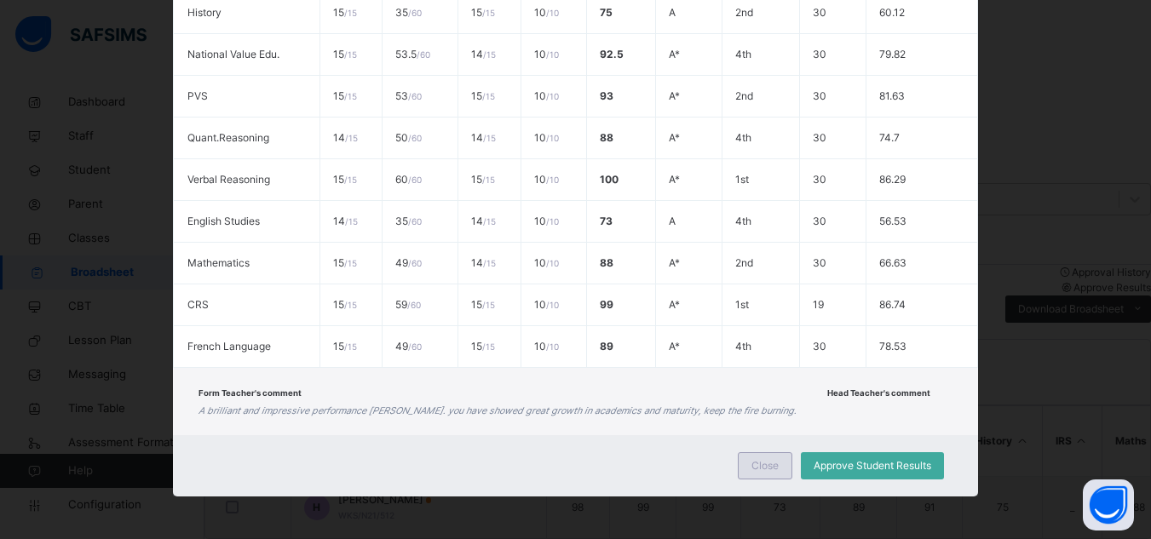
click at [770, 458] on div "Close" at bounding box center [765, 466] width 55 height 27
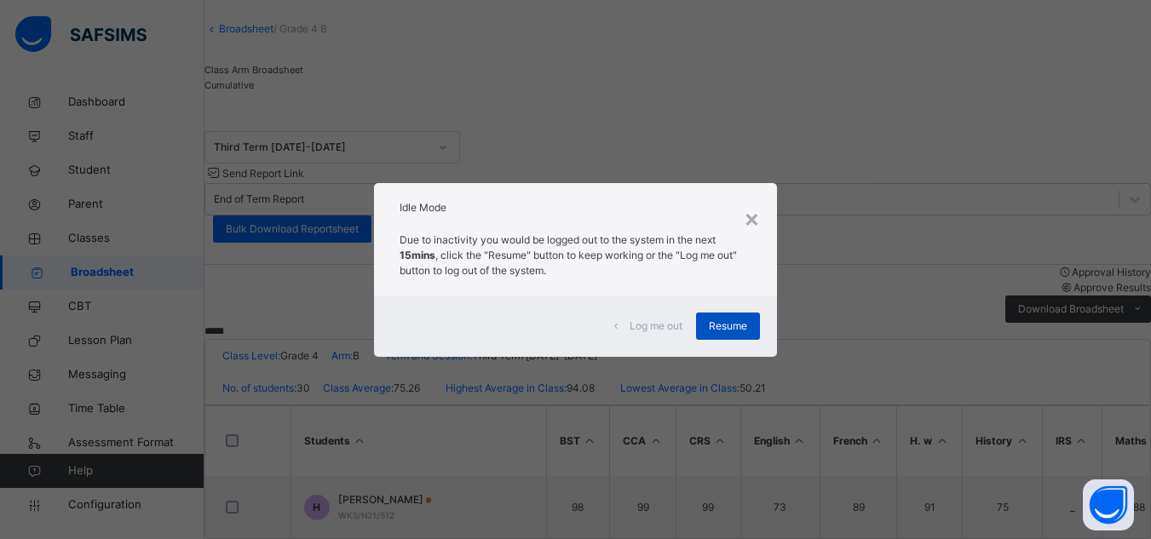
click at [731, 337] on div "Resume" at bounding box center [728, 326] width 64 height 27
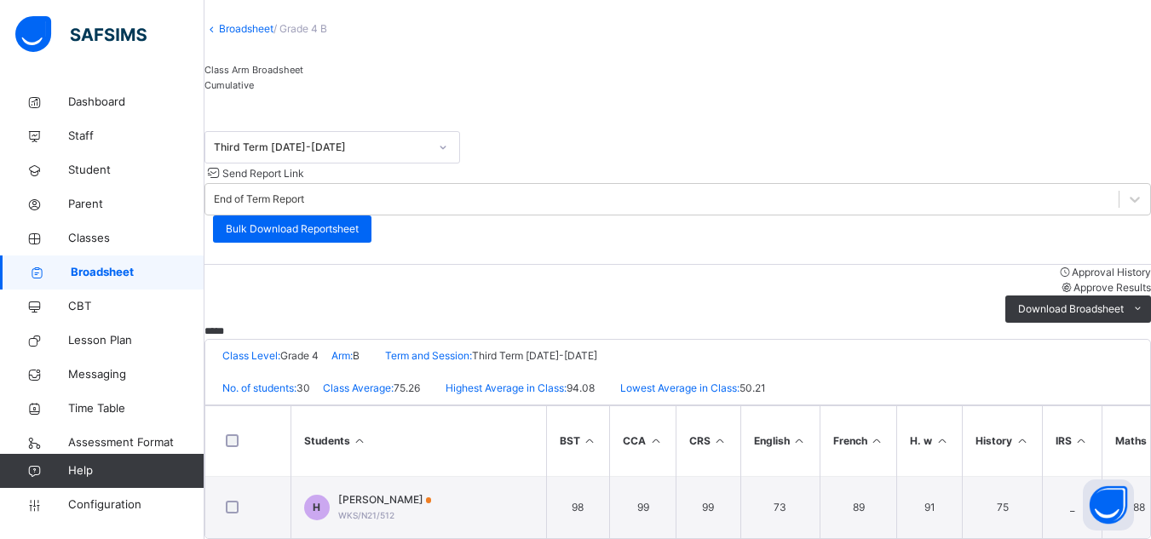
click at [91, 280] on span "Broadsheet" at bounding box center [138, 272] width 134 height 17
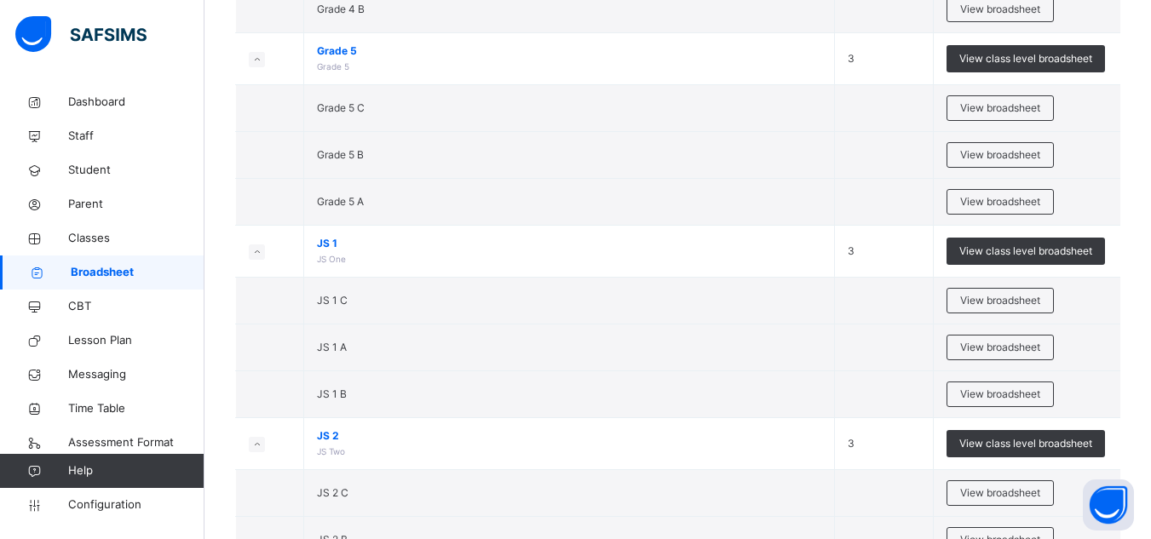
scroll to position [2234, 0]
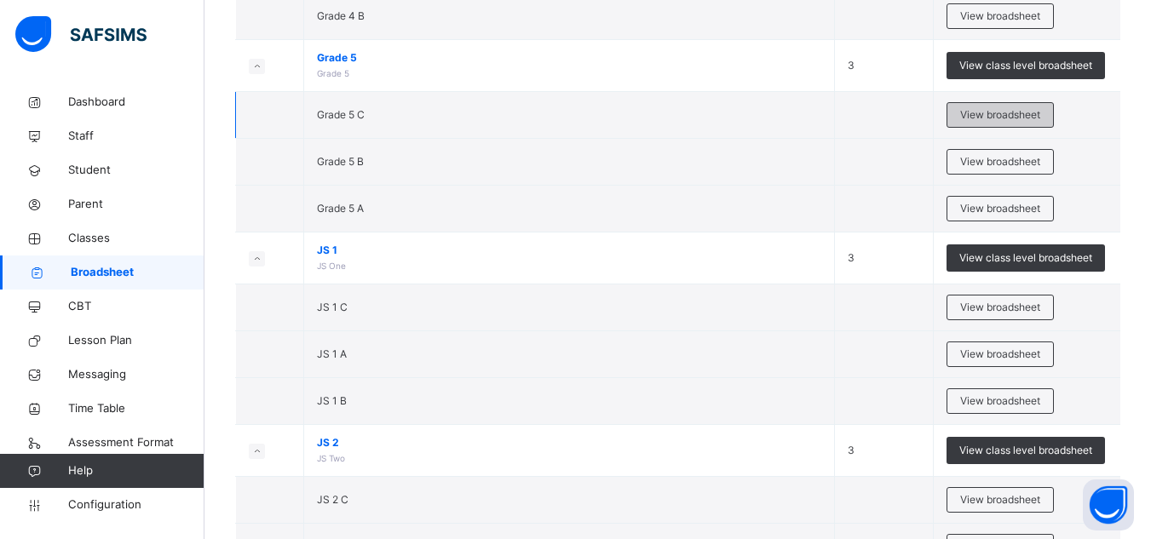
click at [995, 110] on span "View broadsheet" at bounding box center [1000, 114] width 80 height 15
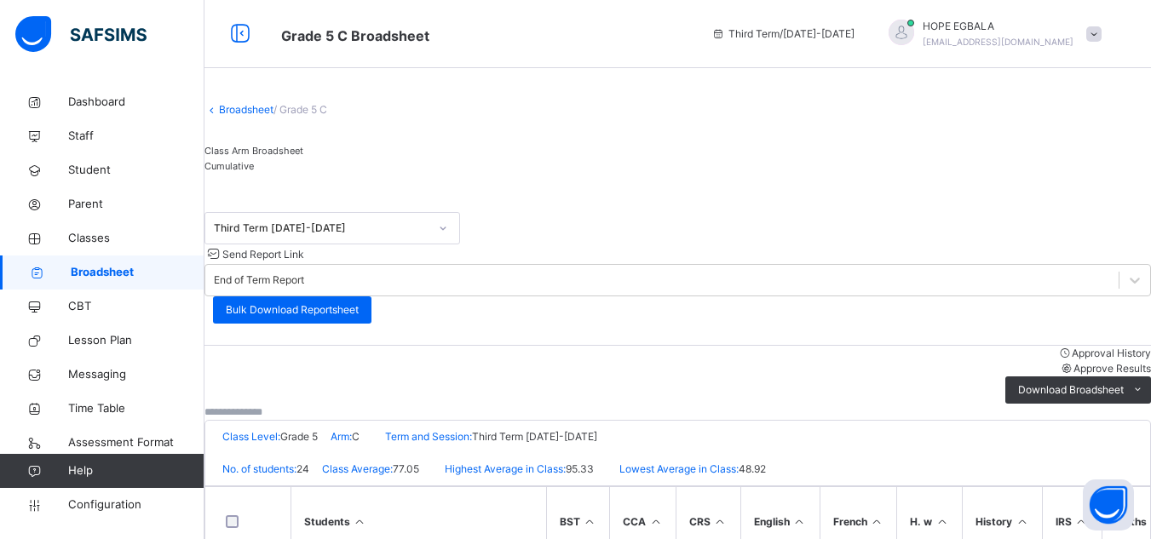
click at [266, 405] on input "text" at bounding box center [256, 412] width 102 height 15
click at [307, 405] on input "*******" at bounding box center [256, 412] width 102 height 15
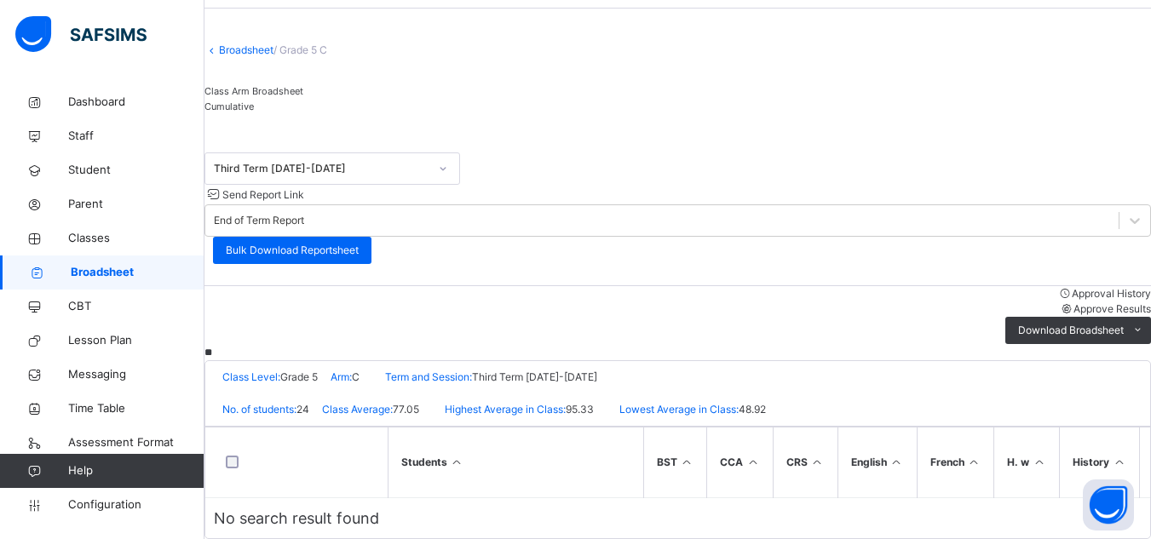
type input "*"
type input "**********"
click at [219, 43] on icon at bounding box center [212, 49] width 14 height 13
click at [245, 43] on link "Broadsheet" at bounding box center [246, 49] width 55 height 13
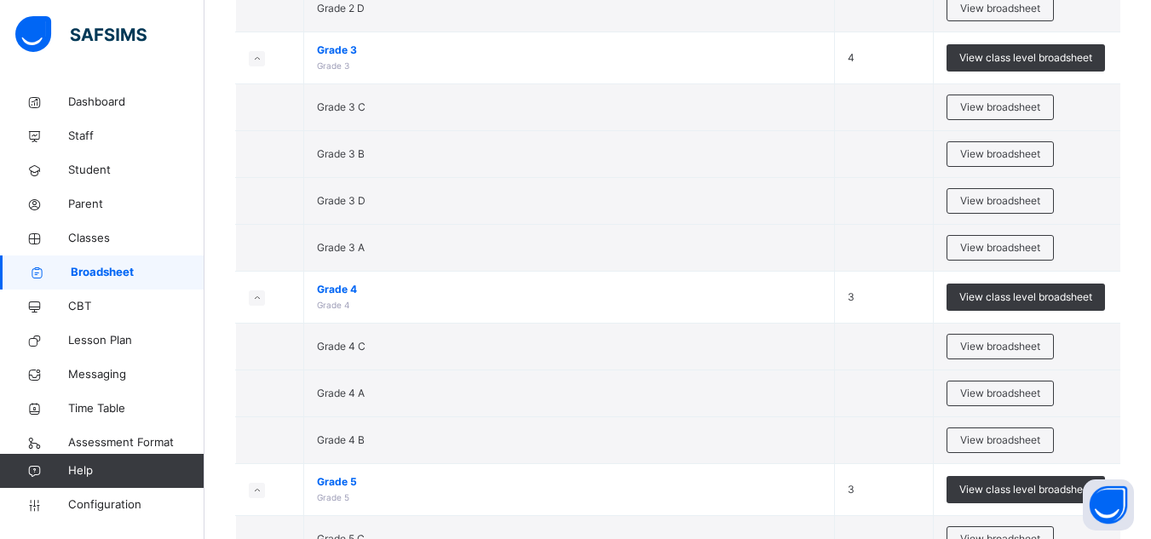
scroll to position [2130, 0]
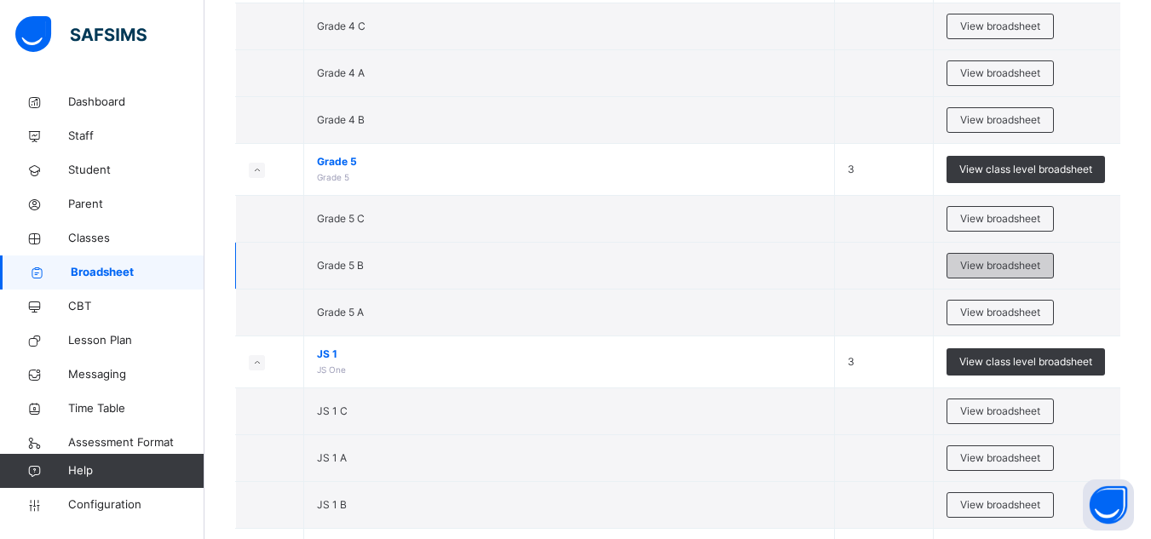
click at [1037, 263] on span "View broadsheet" at bounding box center [1000, 265] width 80 height 15
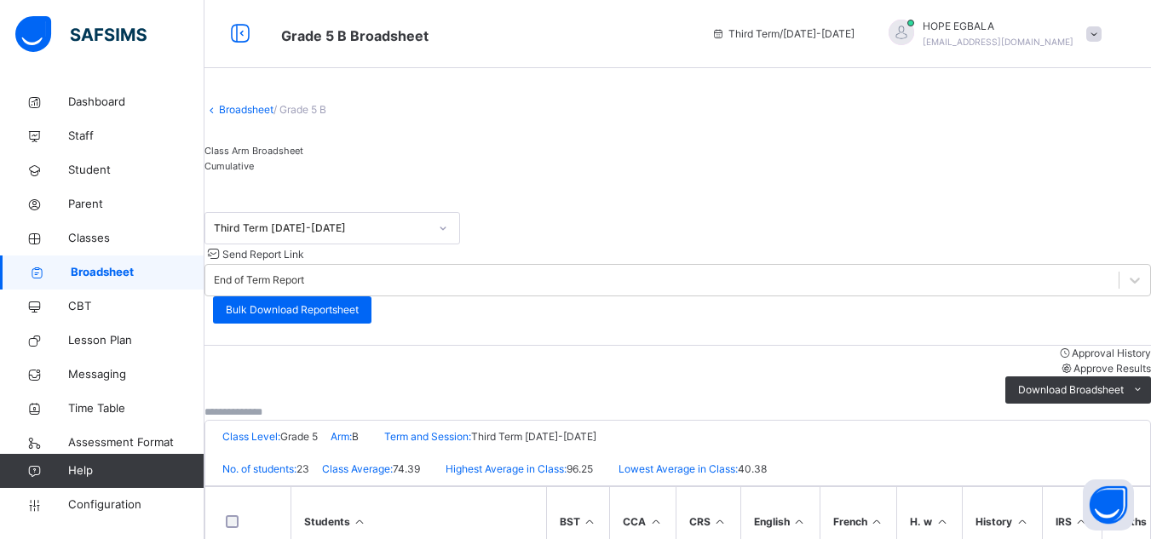
click at [307, 405] on input "text" at bounding box center [256, 412] width 102 height 15
type input "*******"
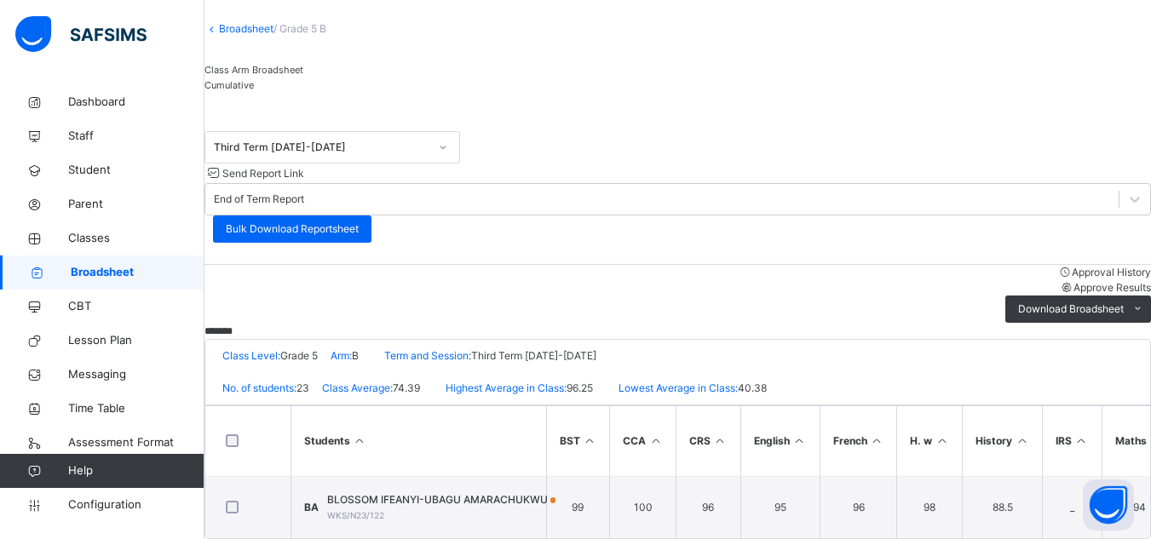
scroll to position [107, 0]
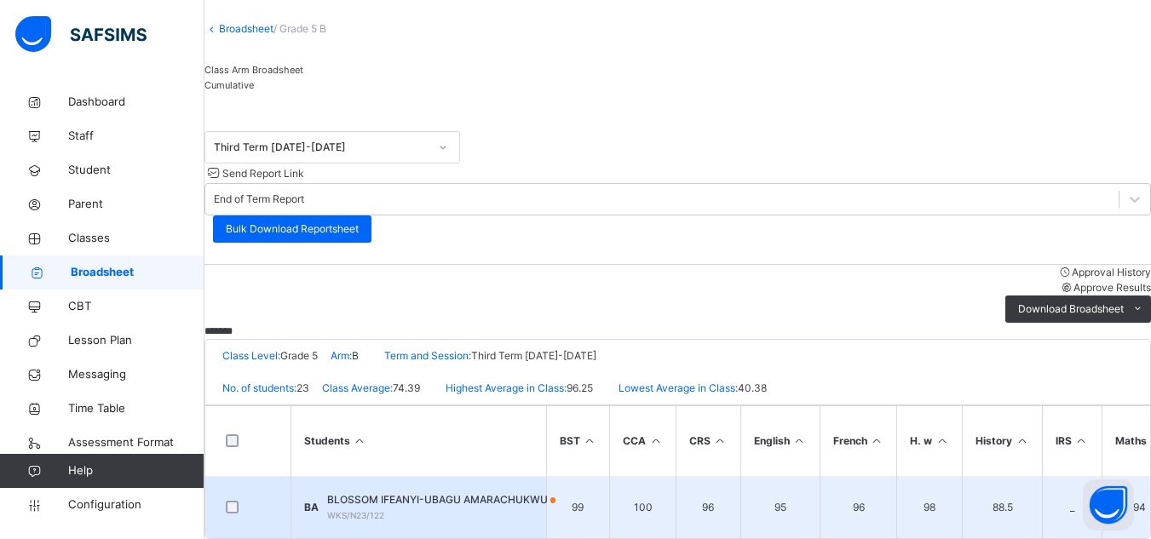
click at [319, 501] on span "BA" at bounding box center [311, 507] width 14 height 13
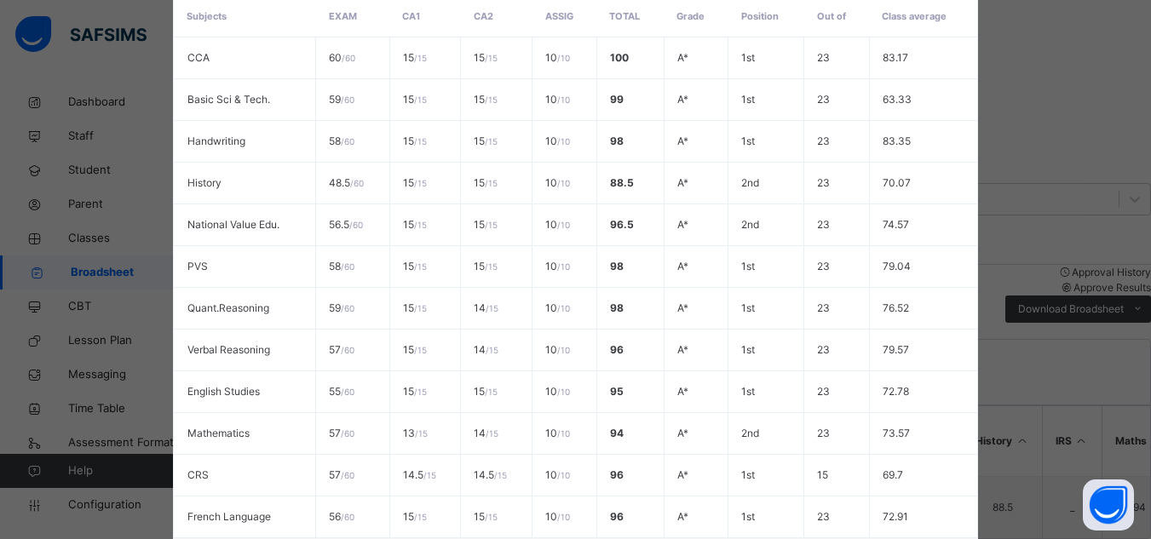
scroll to position [406, 0]
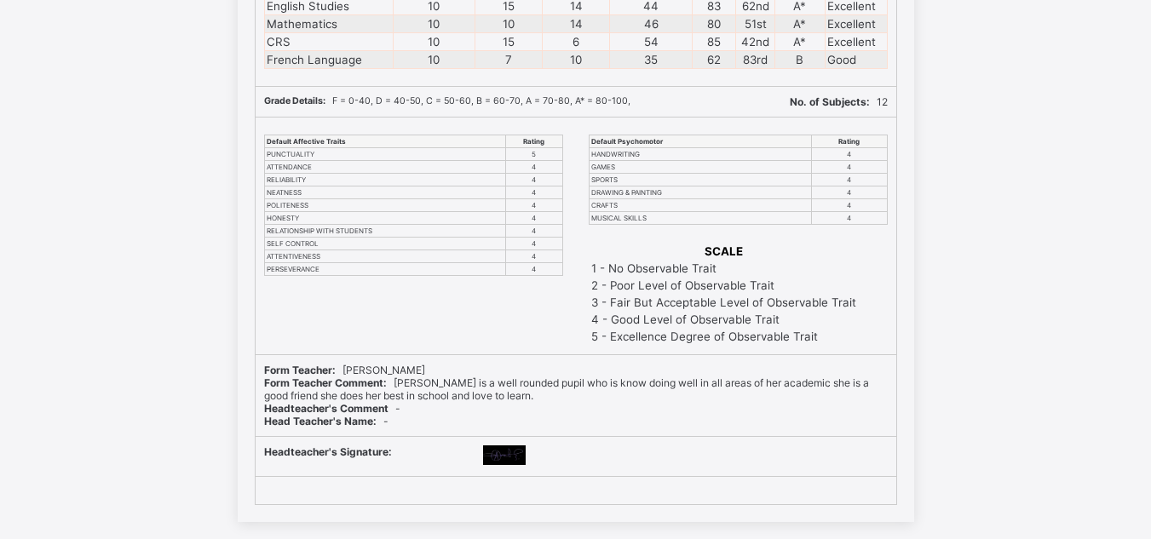
scroll to position [92496, 0]
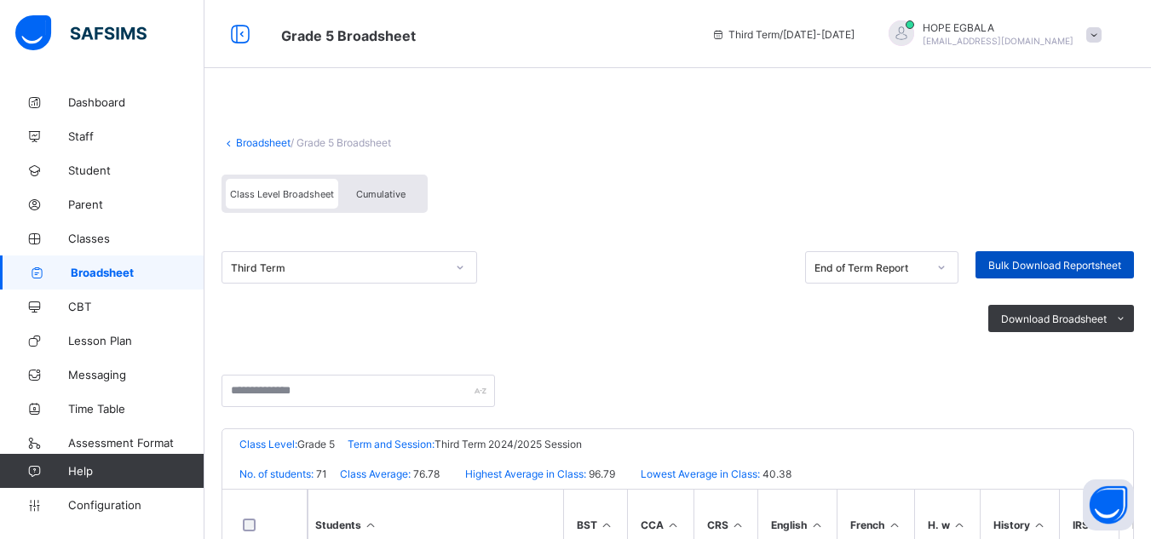
click at [1051, 261] on span "Bulk Download Reportsheet" at bounding box center [1055, 265] width 133 height 13
click at [1021, 261] on span "Bulk Download Reportsheet" at bounding box center [1055, 265] width 133 height 13
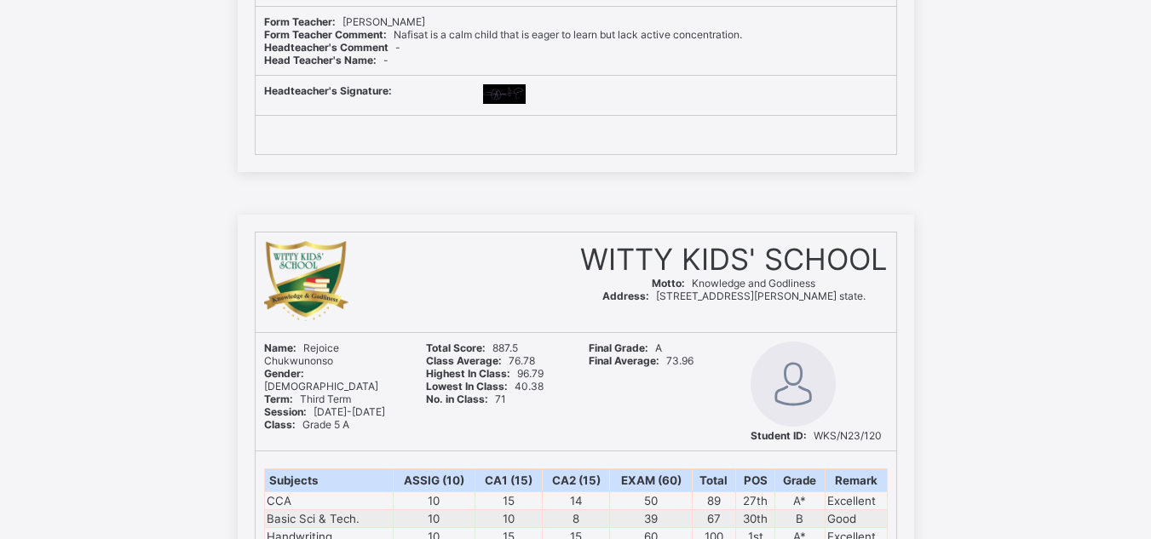
scroll to position [68021, 0]
